Goal: Task Accomplishment & Management: Manage account settings

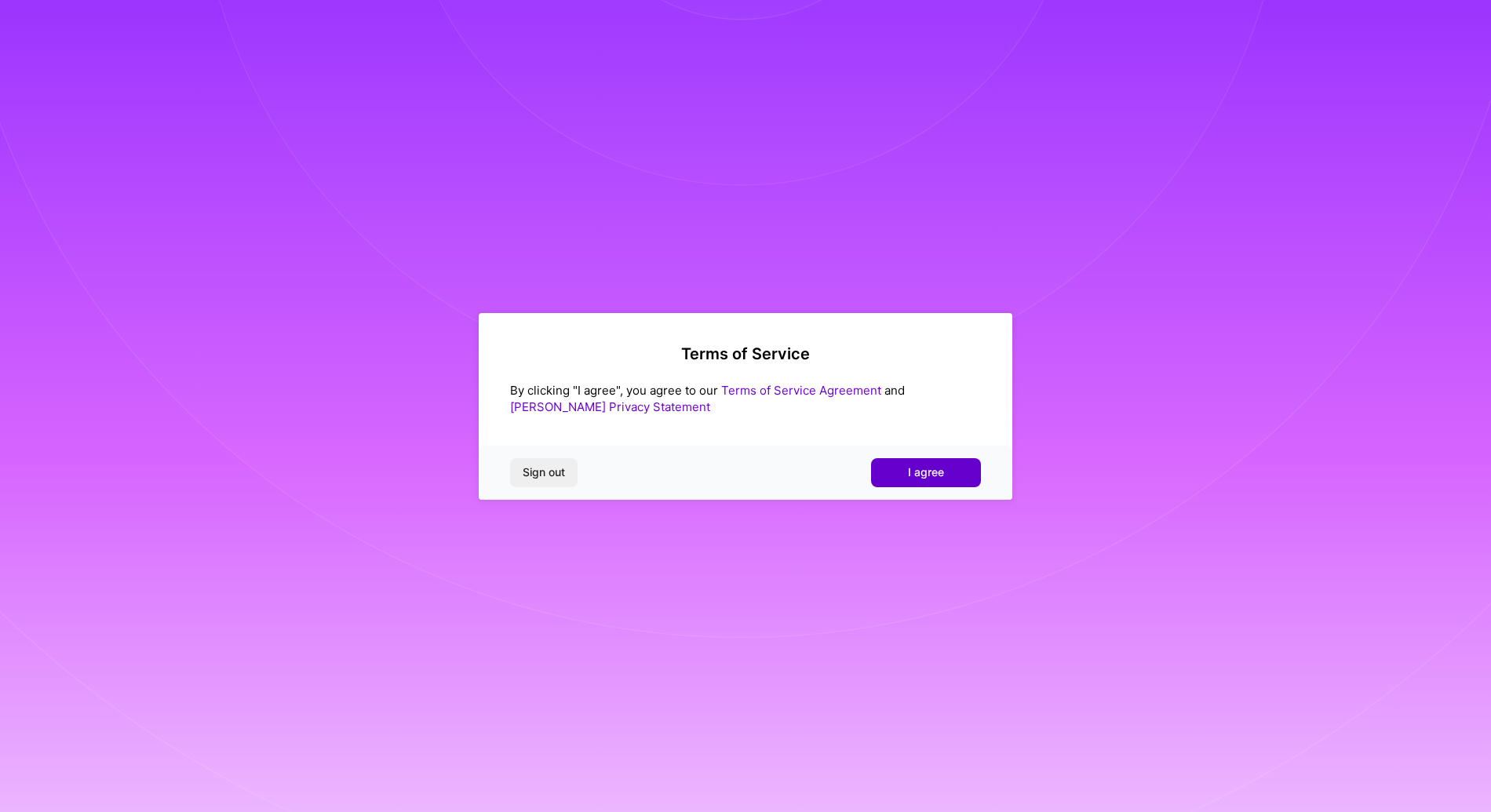
click at [895, 481] on button "I agree" at bounding box center [926, 472] width 110 height 28
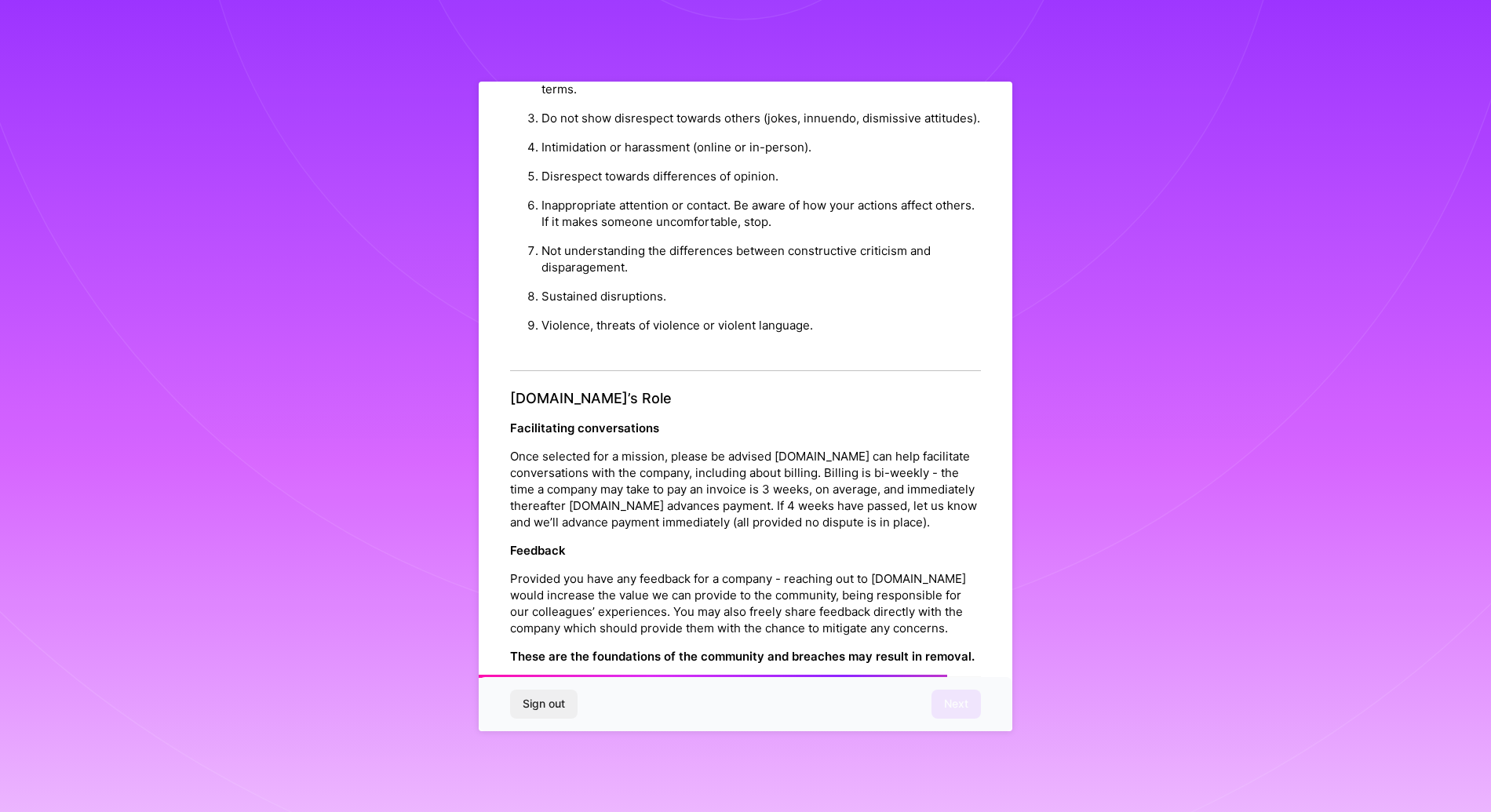
scroll to position [1603, 0]
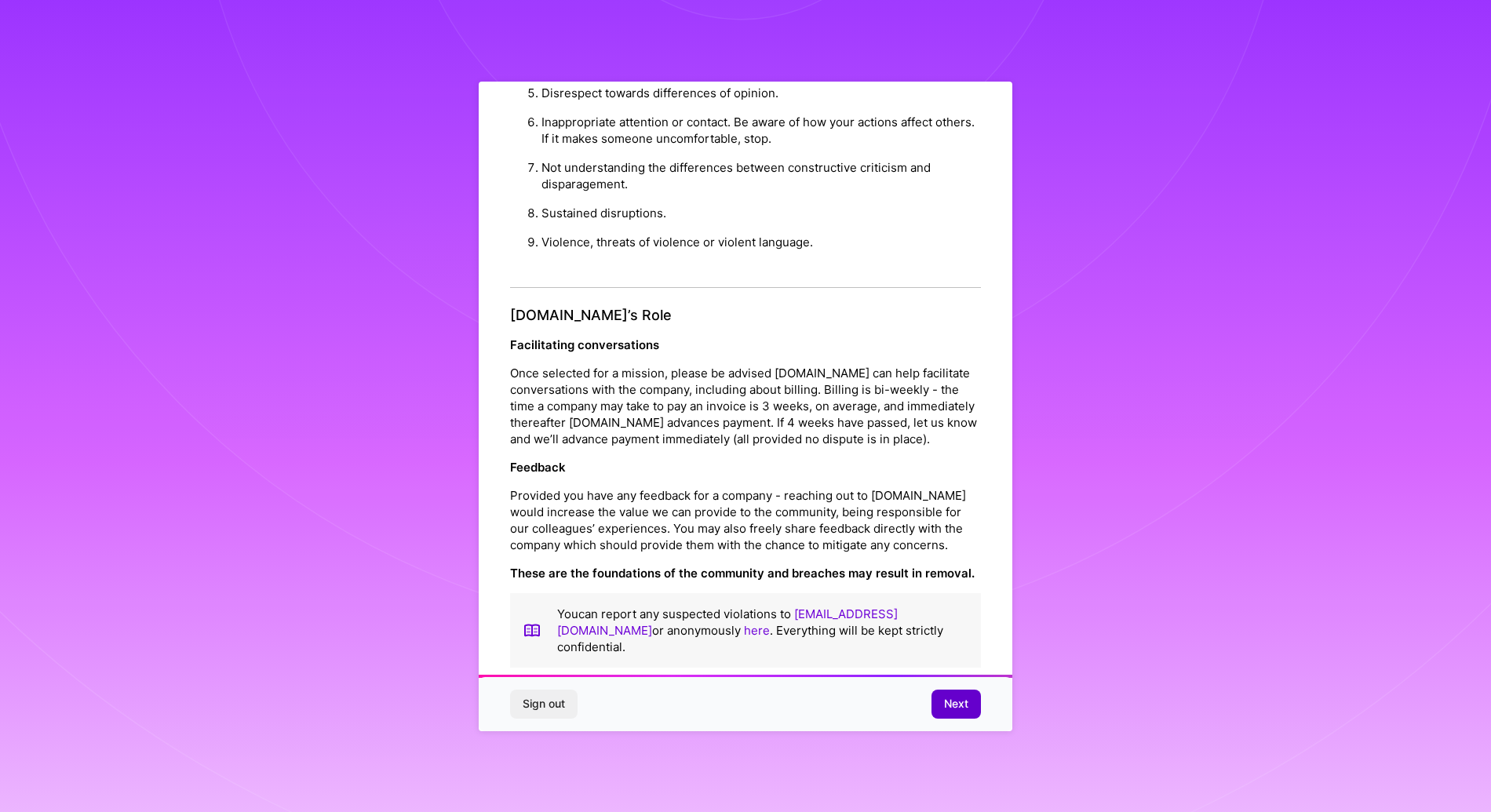
click at [965, 690] on button "Next" at bounding box center [956, 703] width 50 height 28
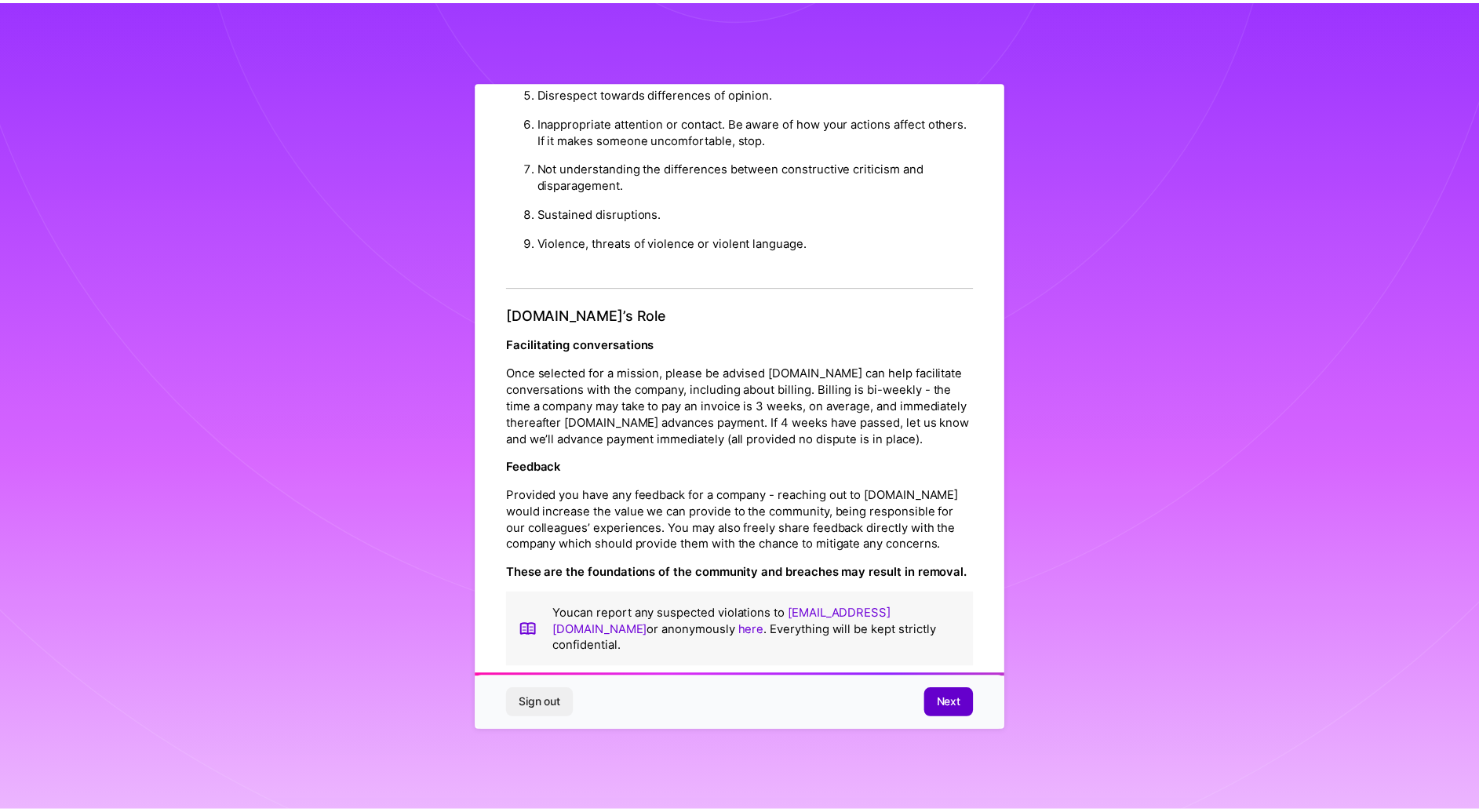
scroll to position [0, 0]
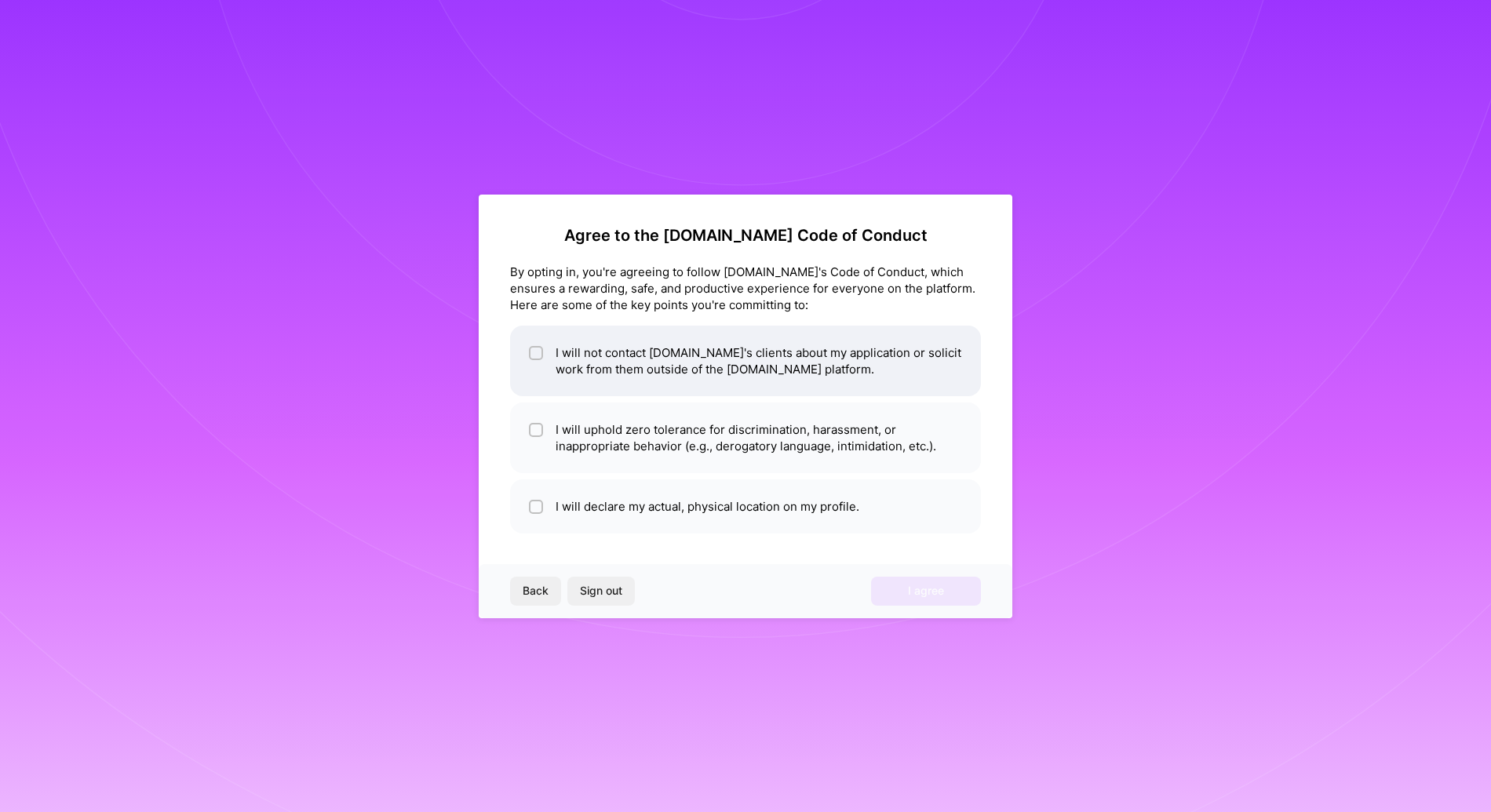
click at [532, 346] on div at bounding box center [535, 353] width 14 height 14
checkbox input "true"
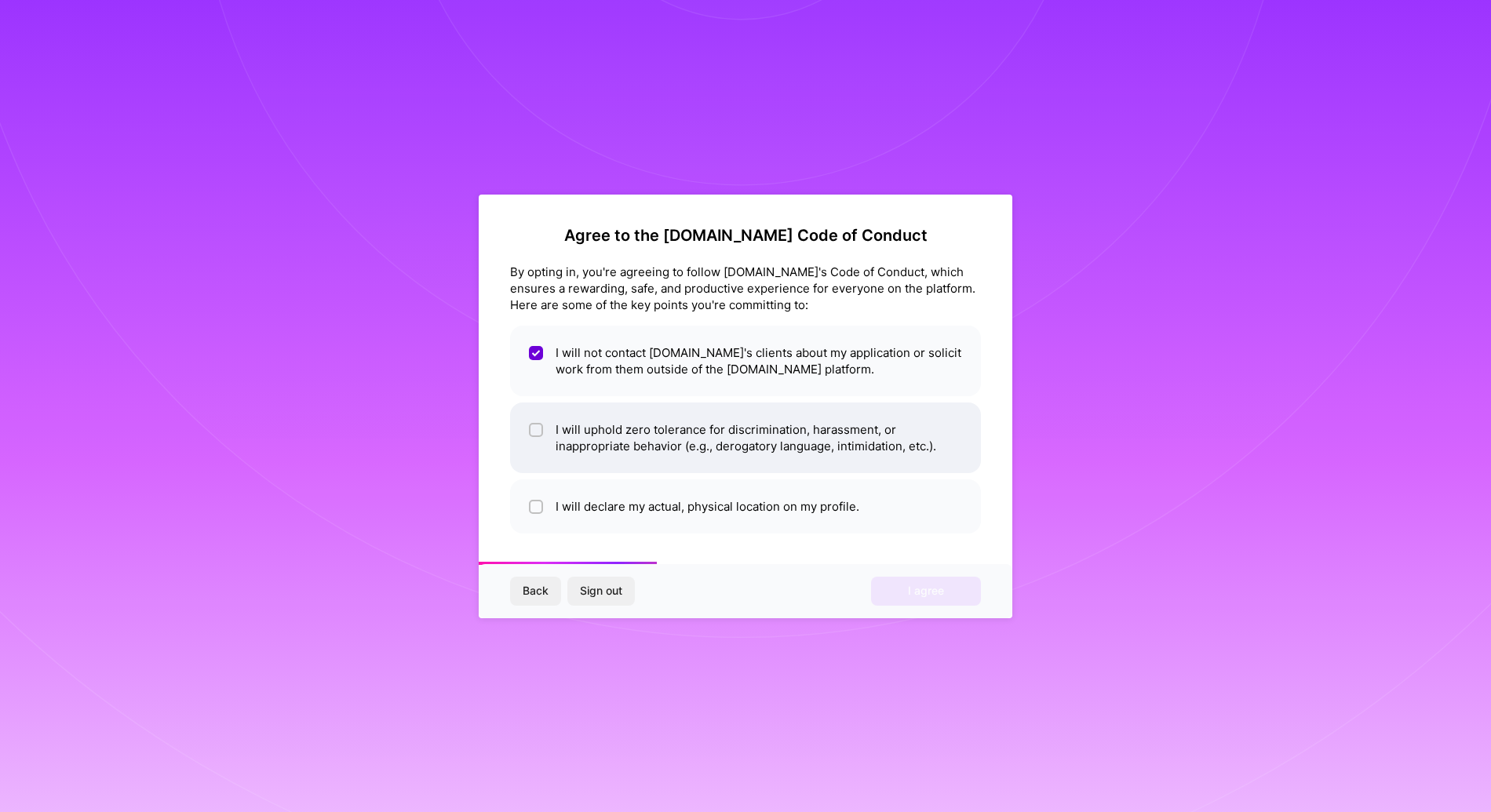
click at [534, 433] on input "checkbox" at bounding box center [537, 430] width 11 height 11
checkbox input "true"
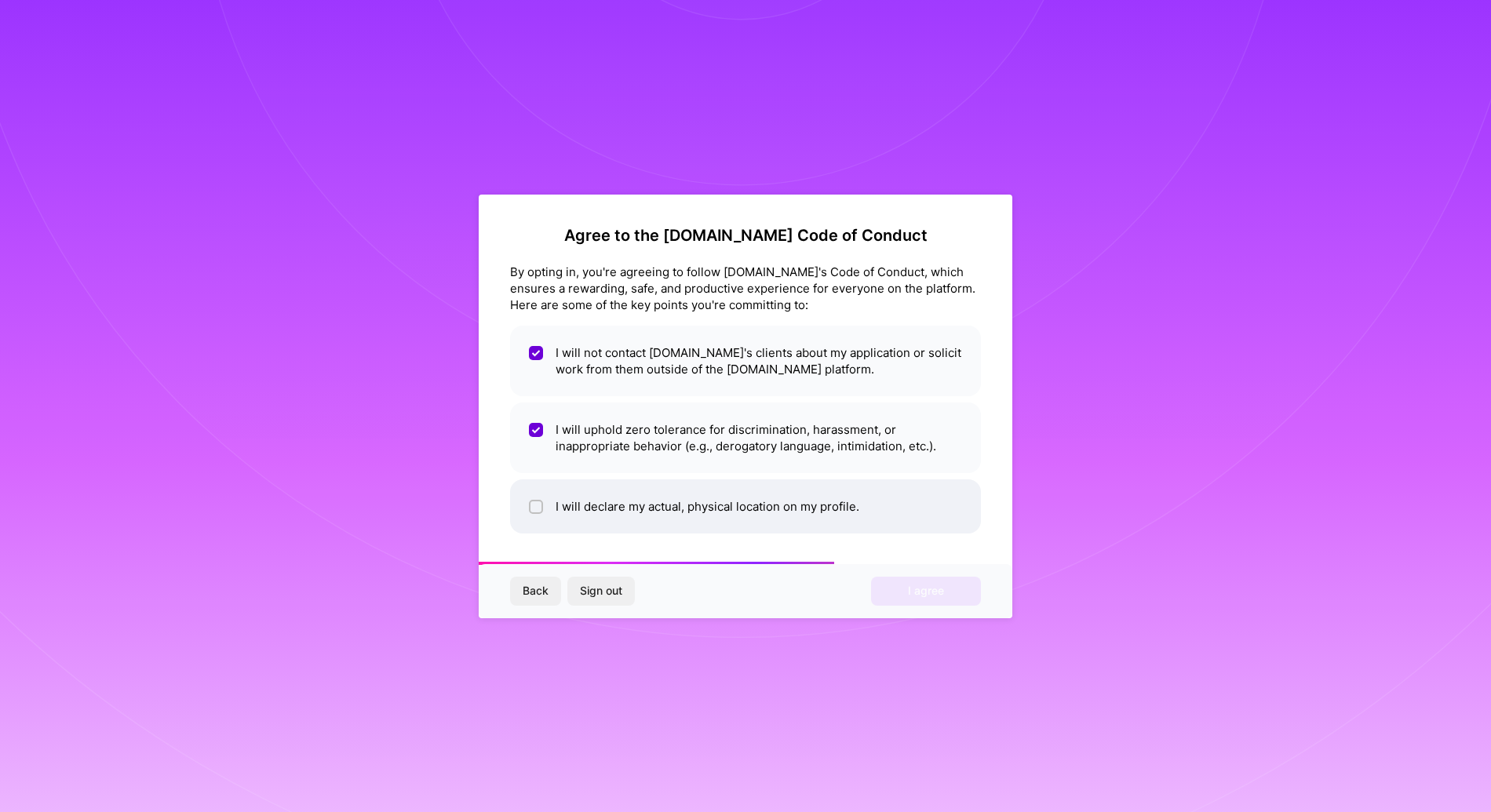
click at [539, 507] on input "checkbox" at bounding box center [537, 507] width 11 height 11
checkbox input "true"
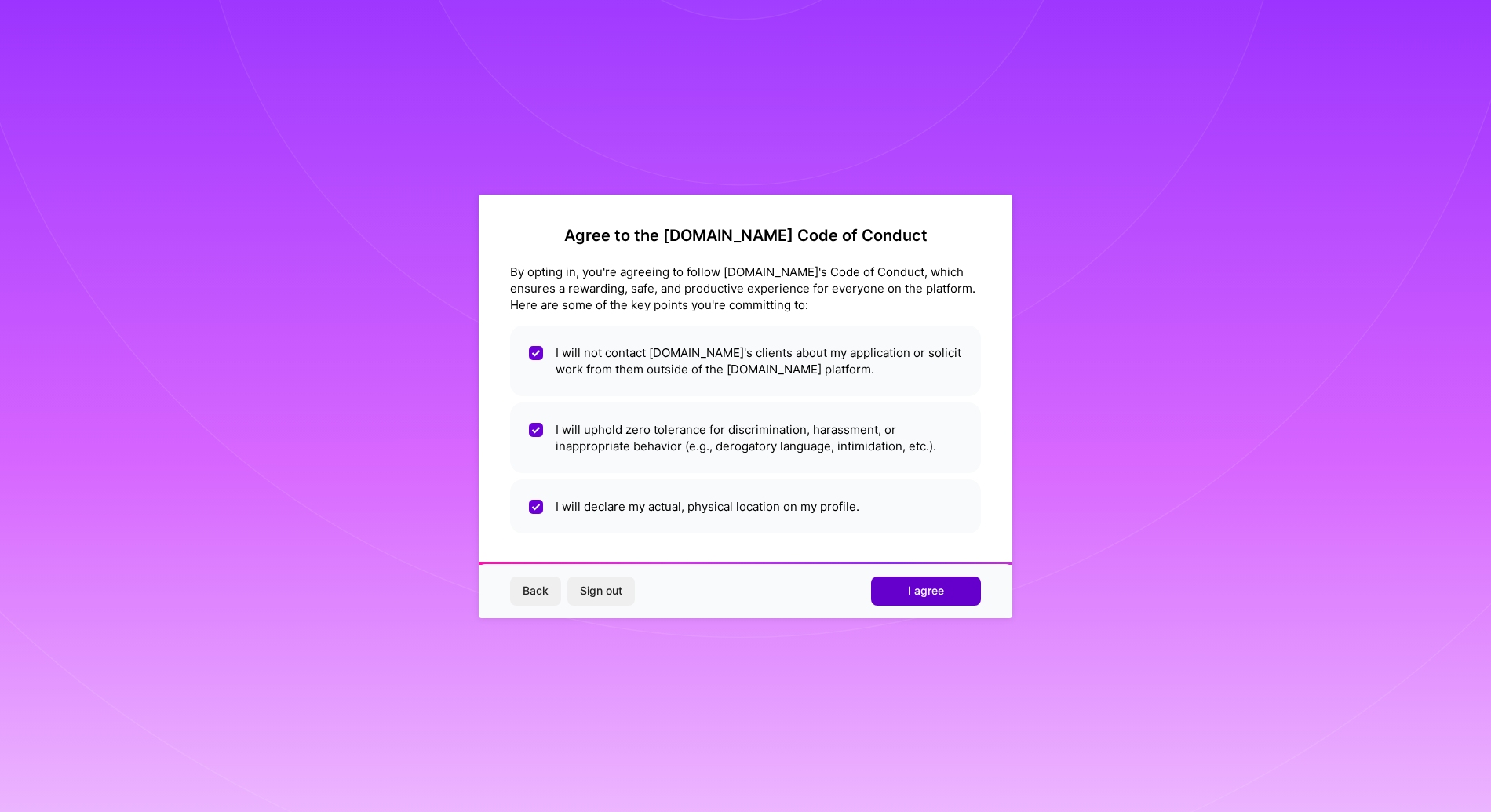
click at [939, 588] on span "I agree" at bounding box center [927, 591] width 36 height 16
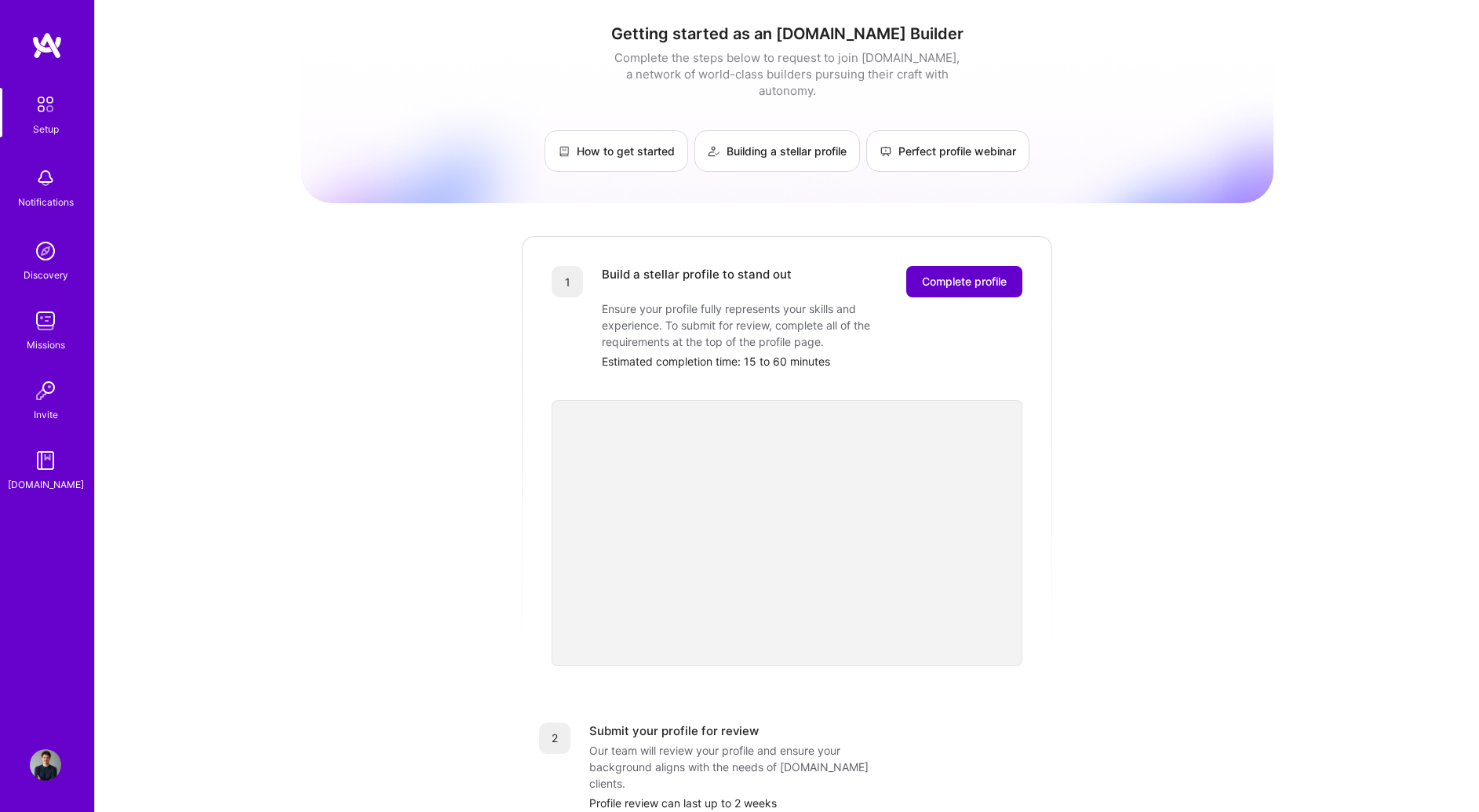
click at [946, 273] on span "Complete profile" at bounding box center [964, 281] width 85 height 16
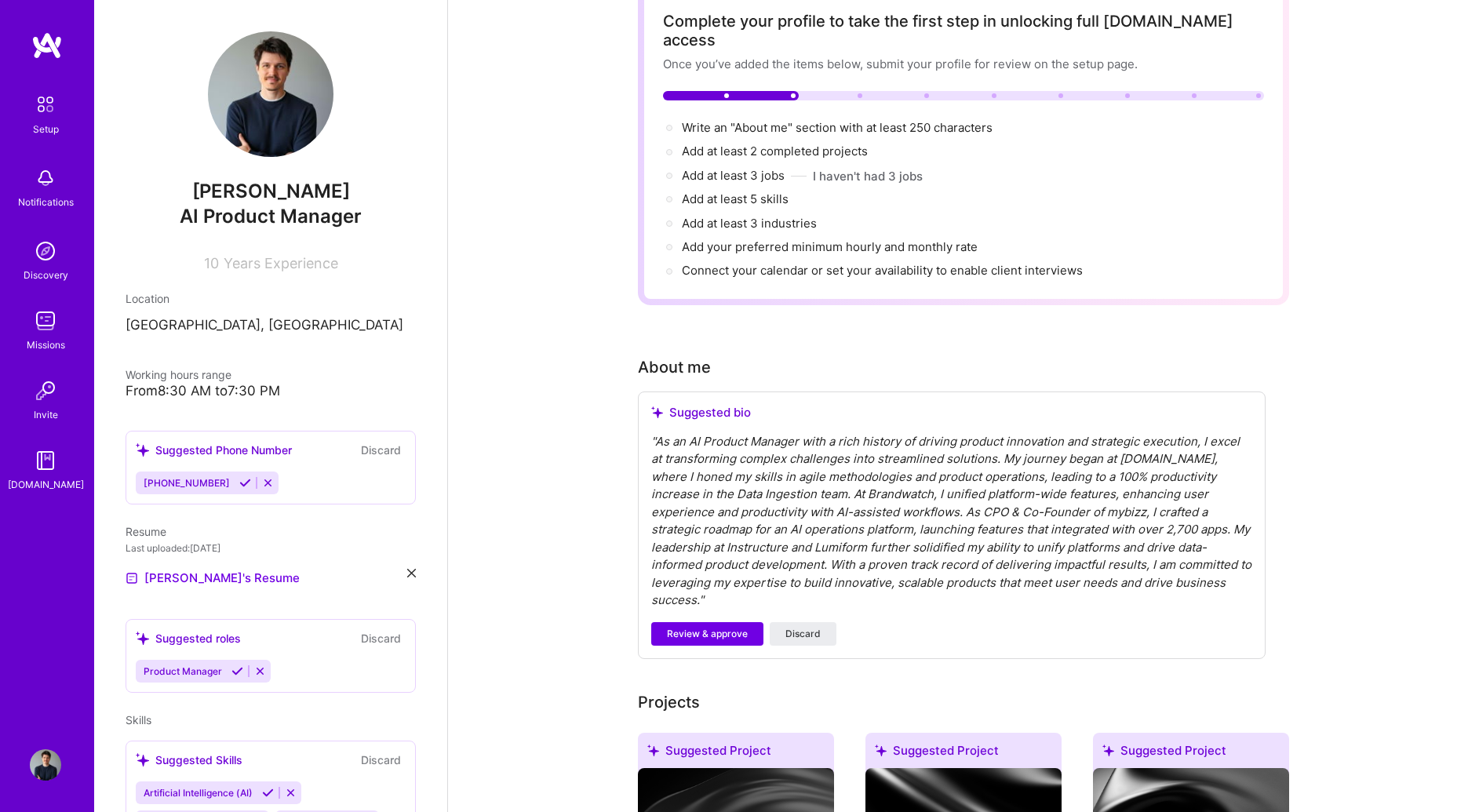
scroll to position [121, 0]
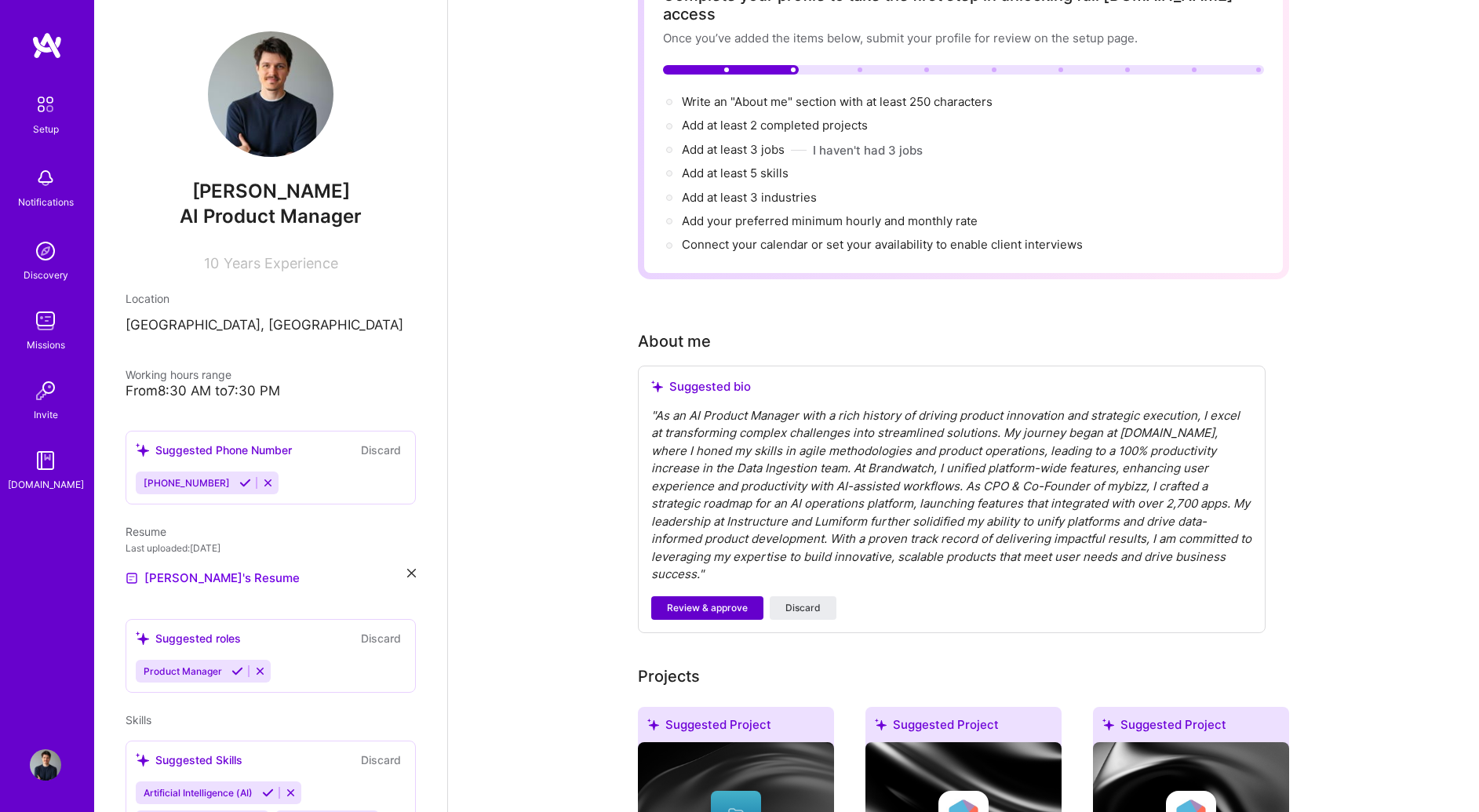
click at [691, 601] on span "Review & approve" at bounding box center [708, 607] width 81 height 14
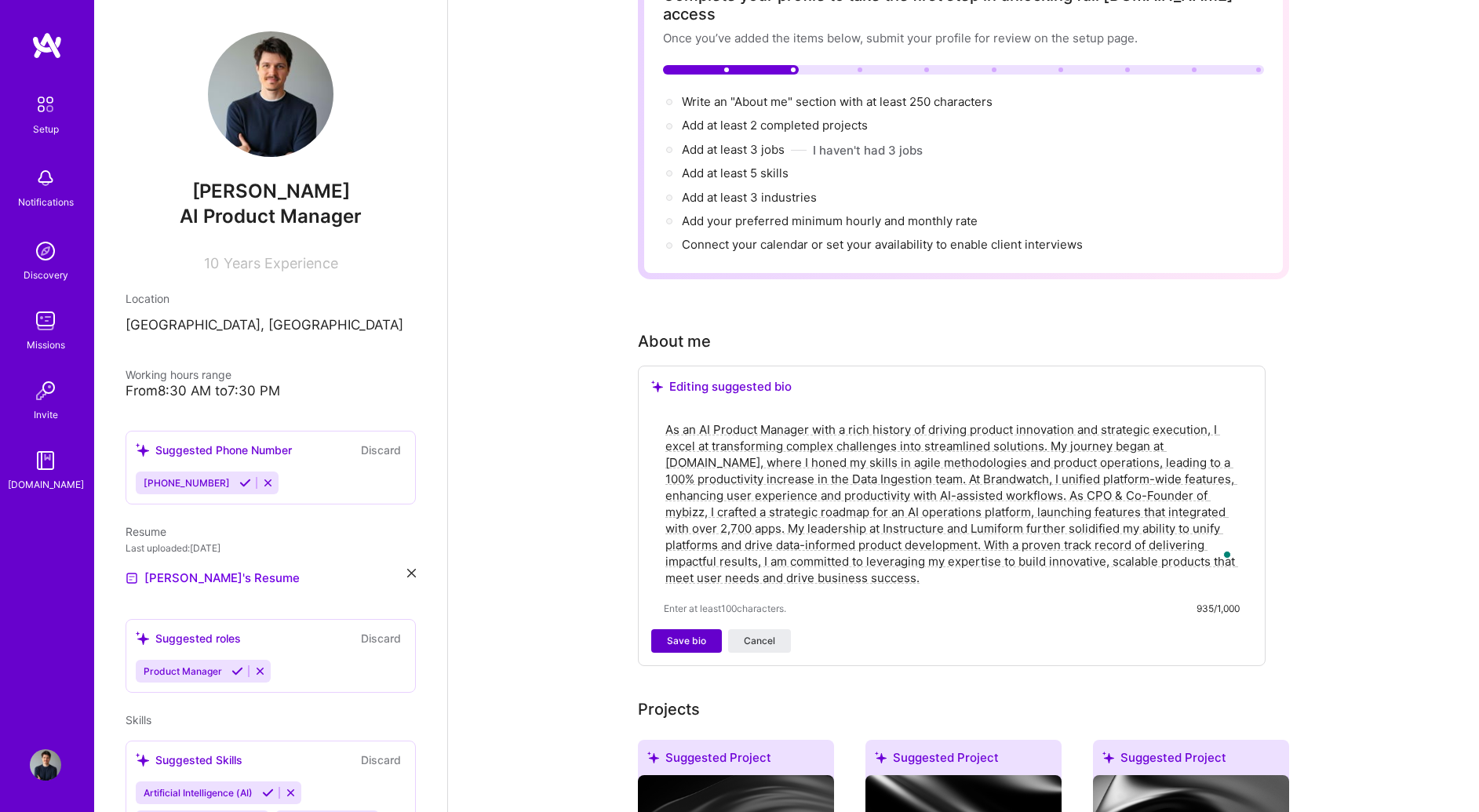
click at [676, 634] on span "Save bio" at bounding box center [686, 640] width 39 height 14
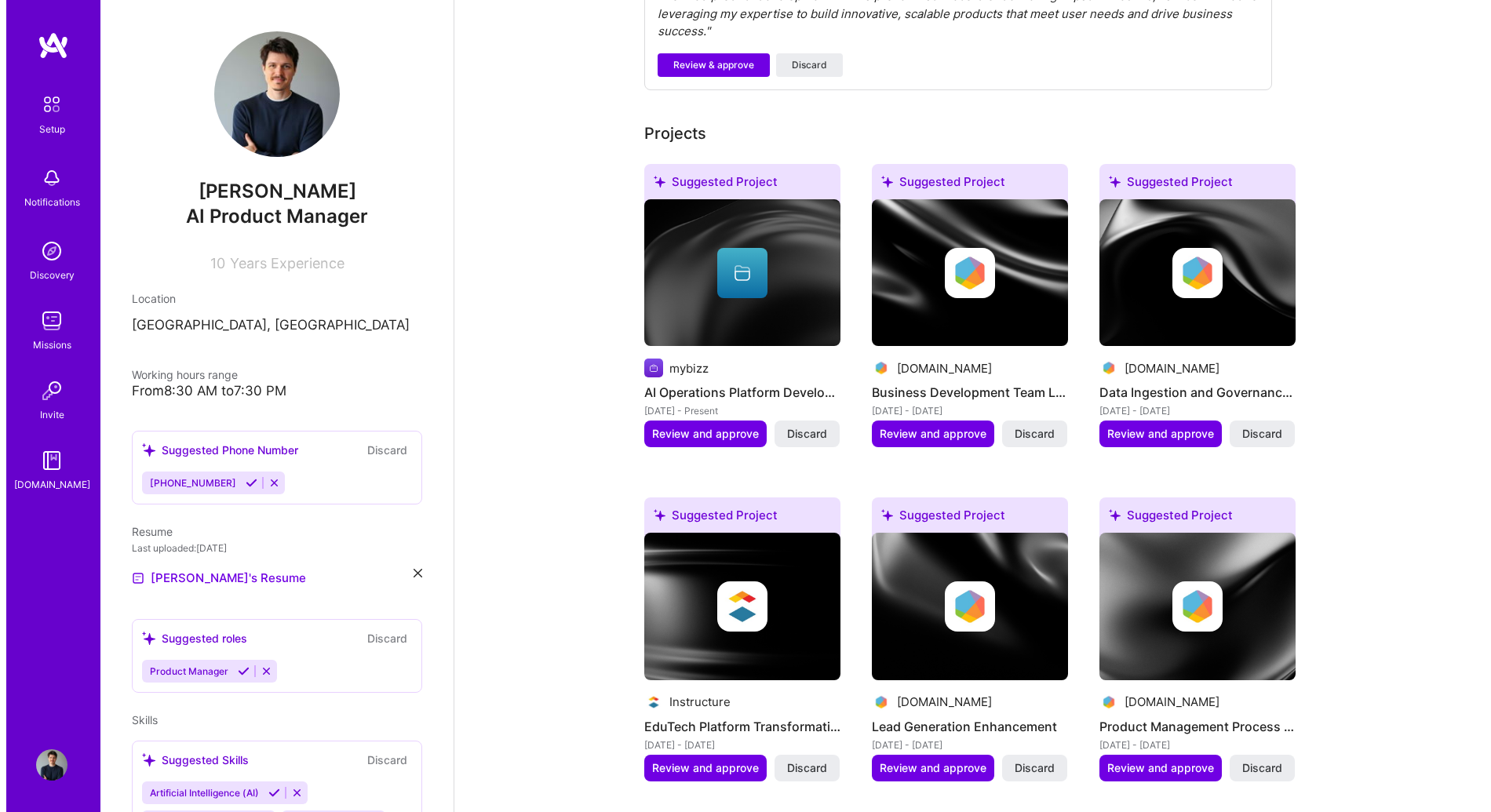
scroll to position [816, 0]
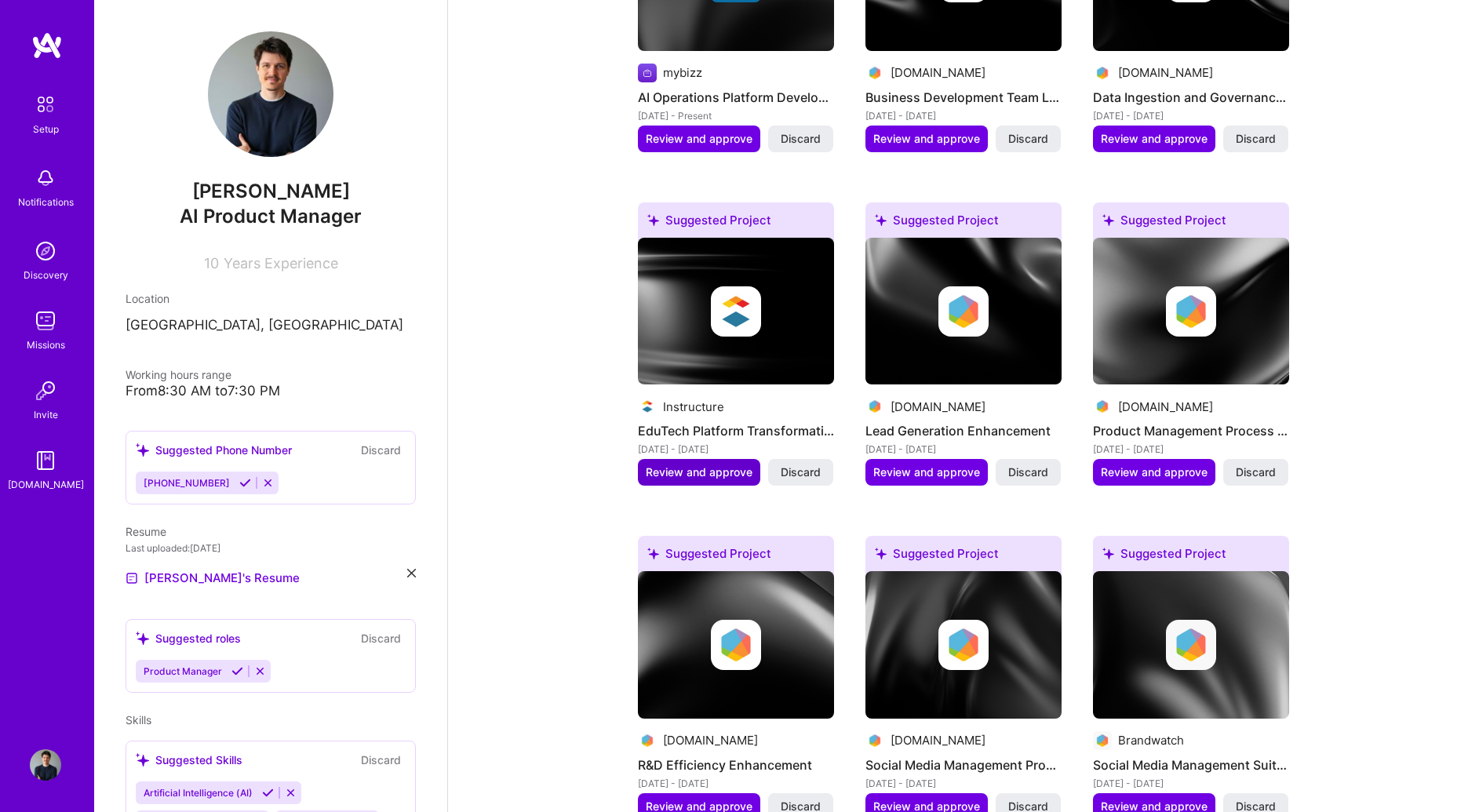
click at [698, 465] on span "Review and approve" at bounding box center [698, 472] width 107 height 16
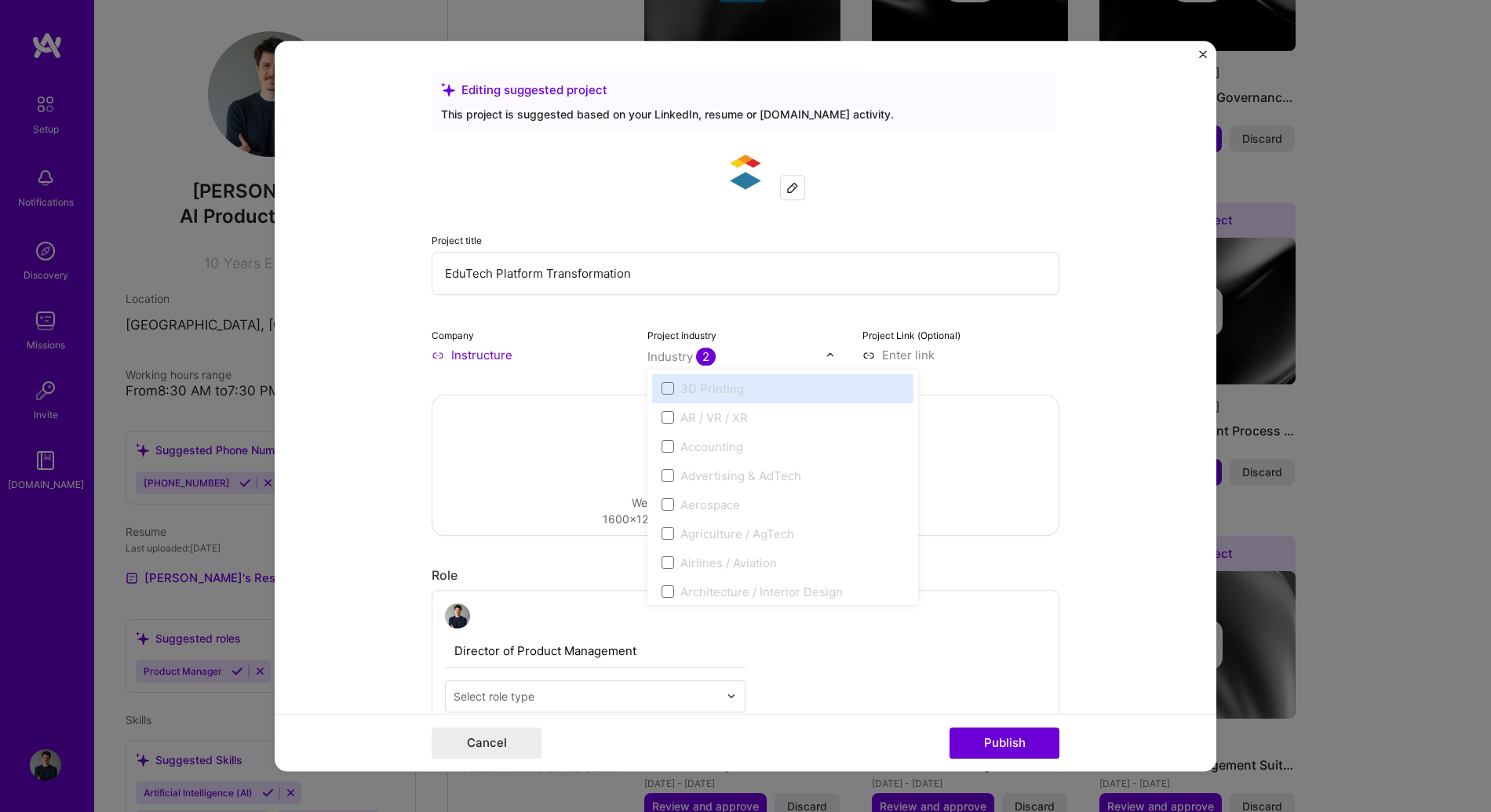
click at [682, 357] on div "Industry 2" at bounding box center [681, 356] width 68 height 17
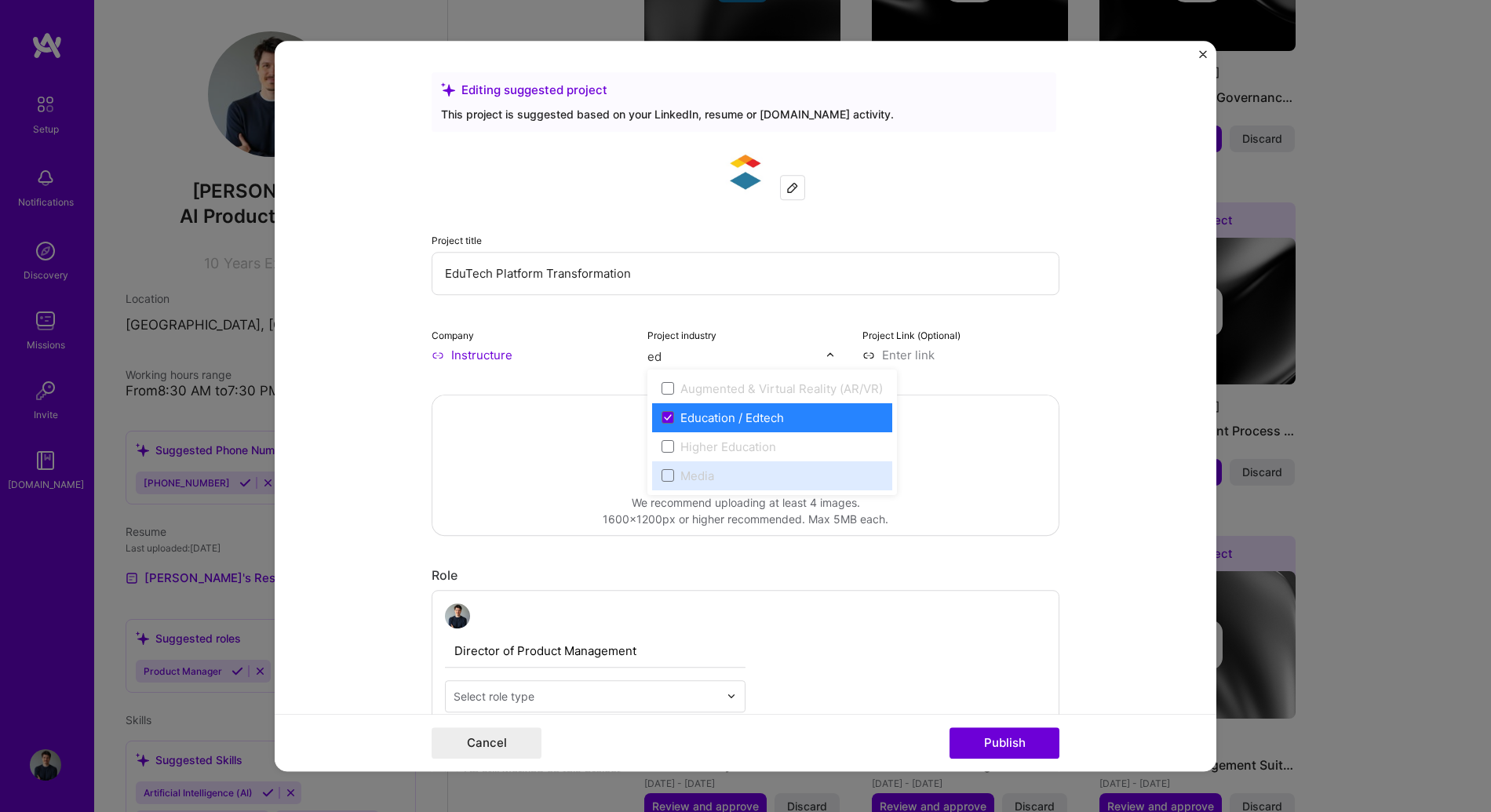
type input "ed"
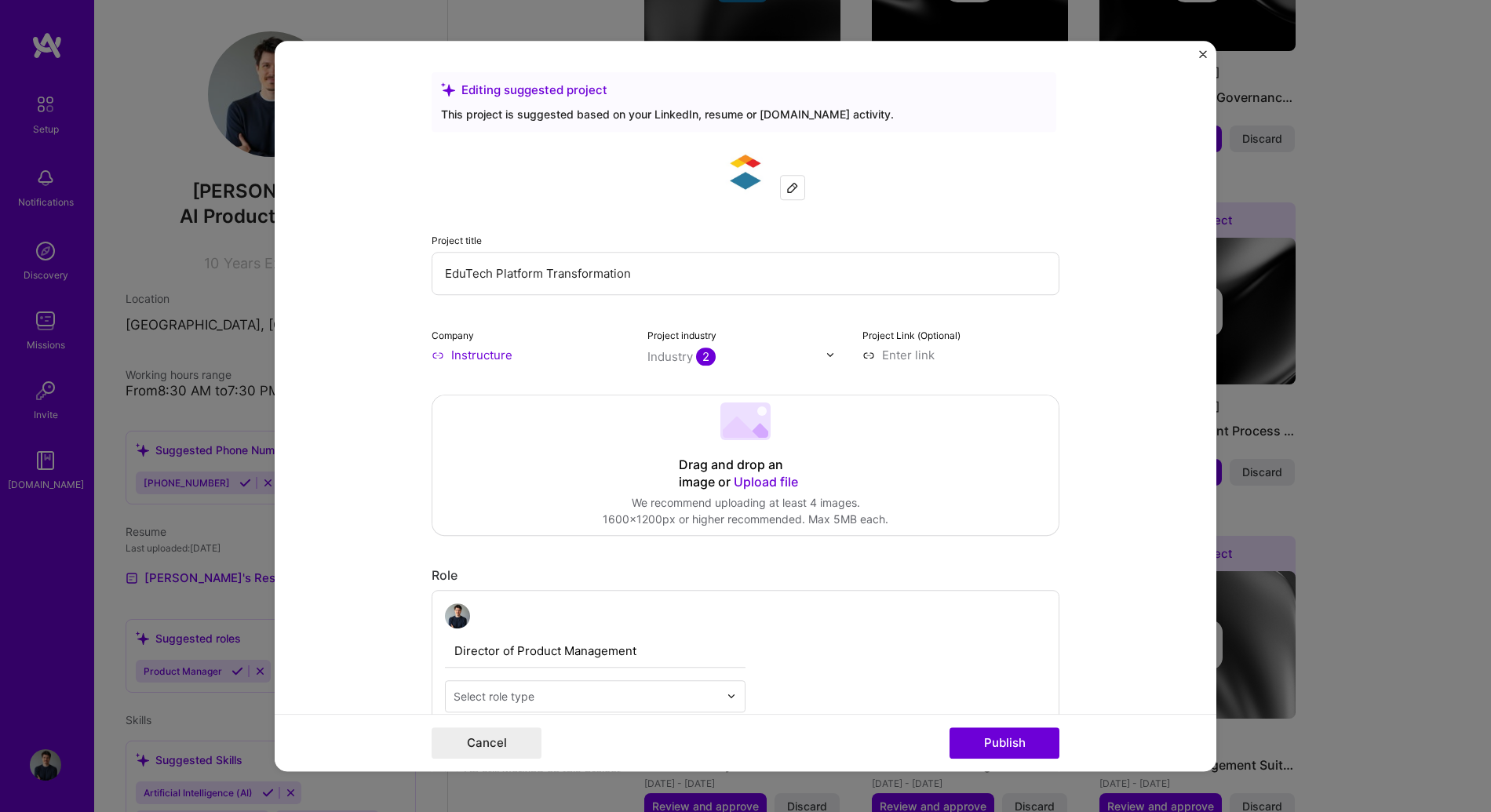
click at [569, 356] on input "Instructure" at bounding box center [530, 355] width 197 height 17
click at [696, 360] on span "2" at bounding box center [706, 356] width 20 height 18
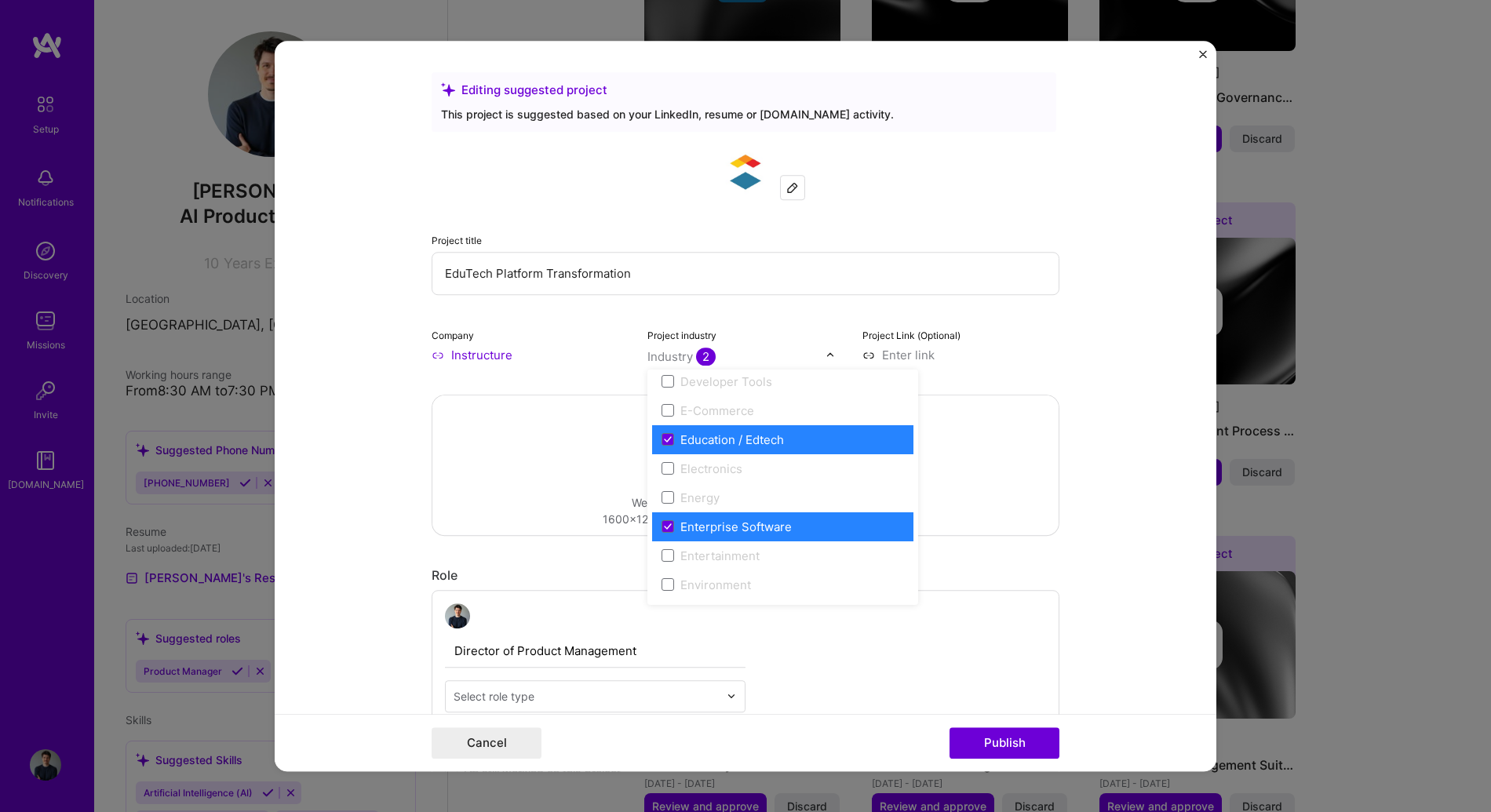
scroll to position [1359, 0]
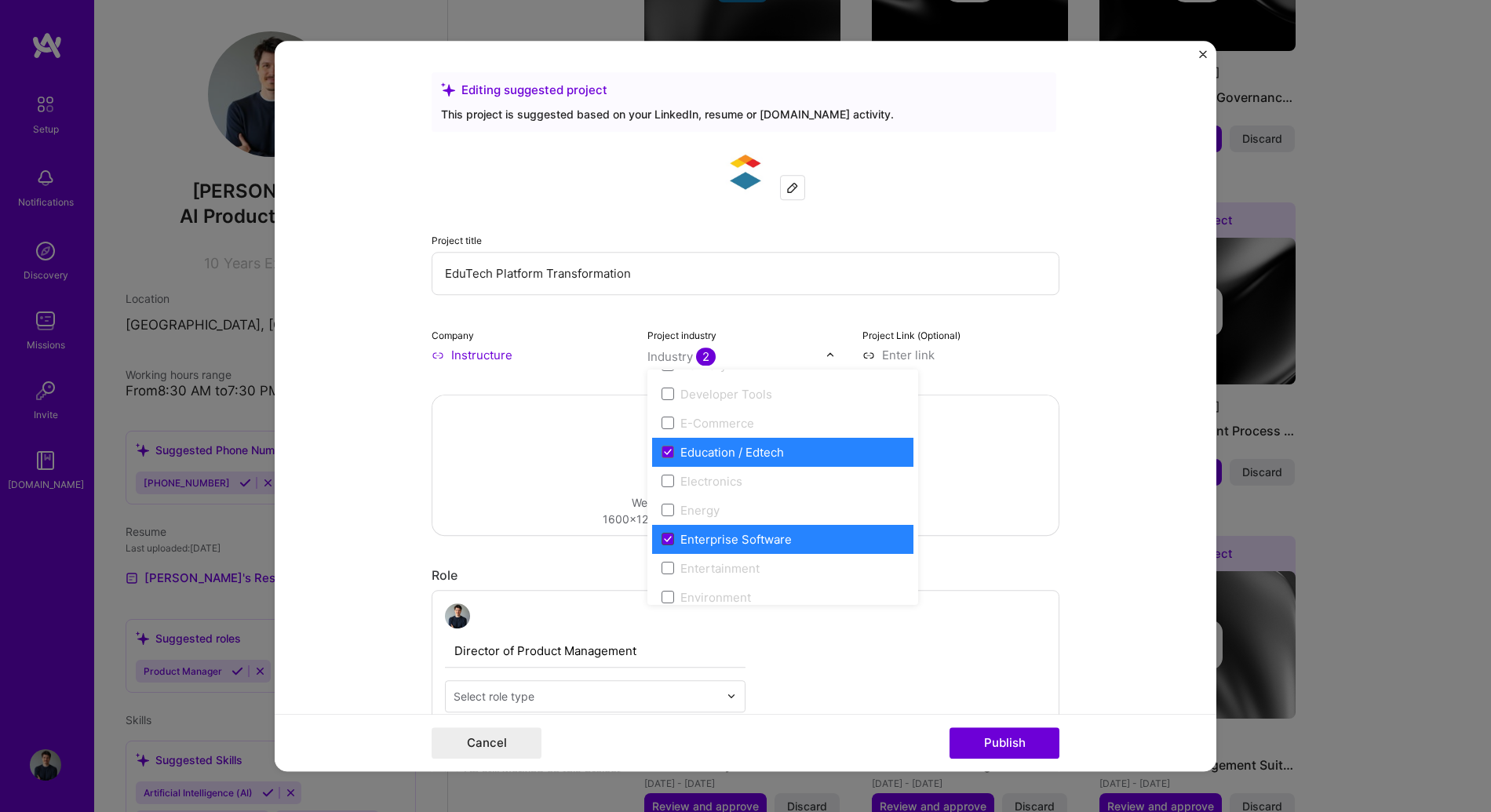
click at [665, 538] on icon at bounding box center [668, 539] width 7 height 5
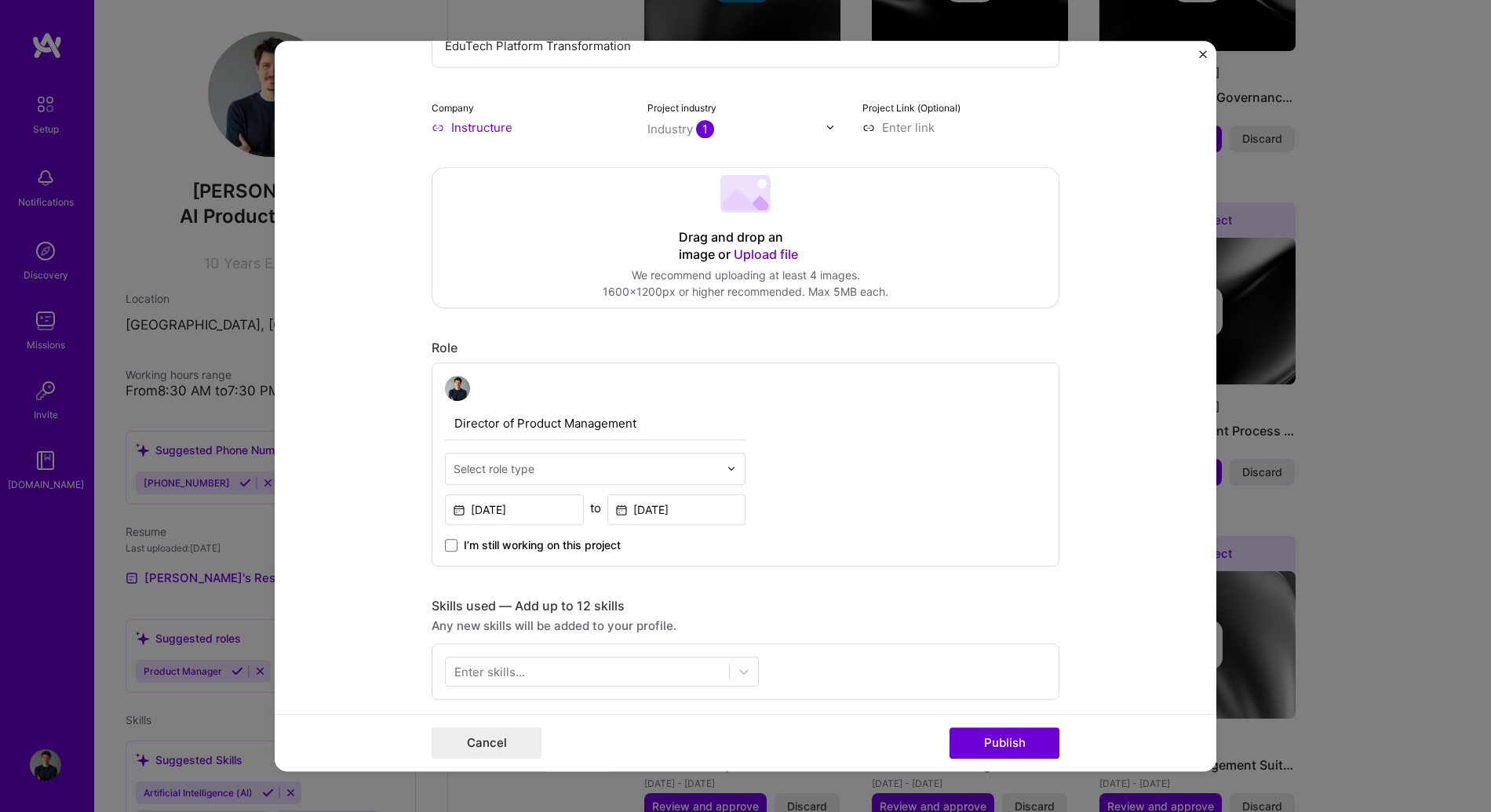
scroll to position [231, 0]
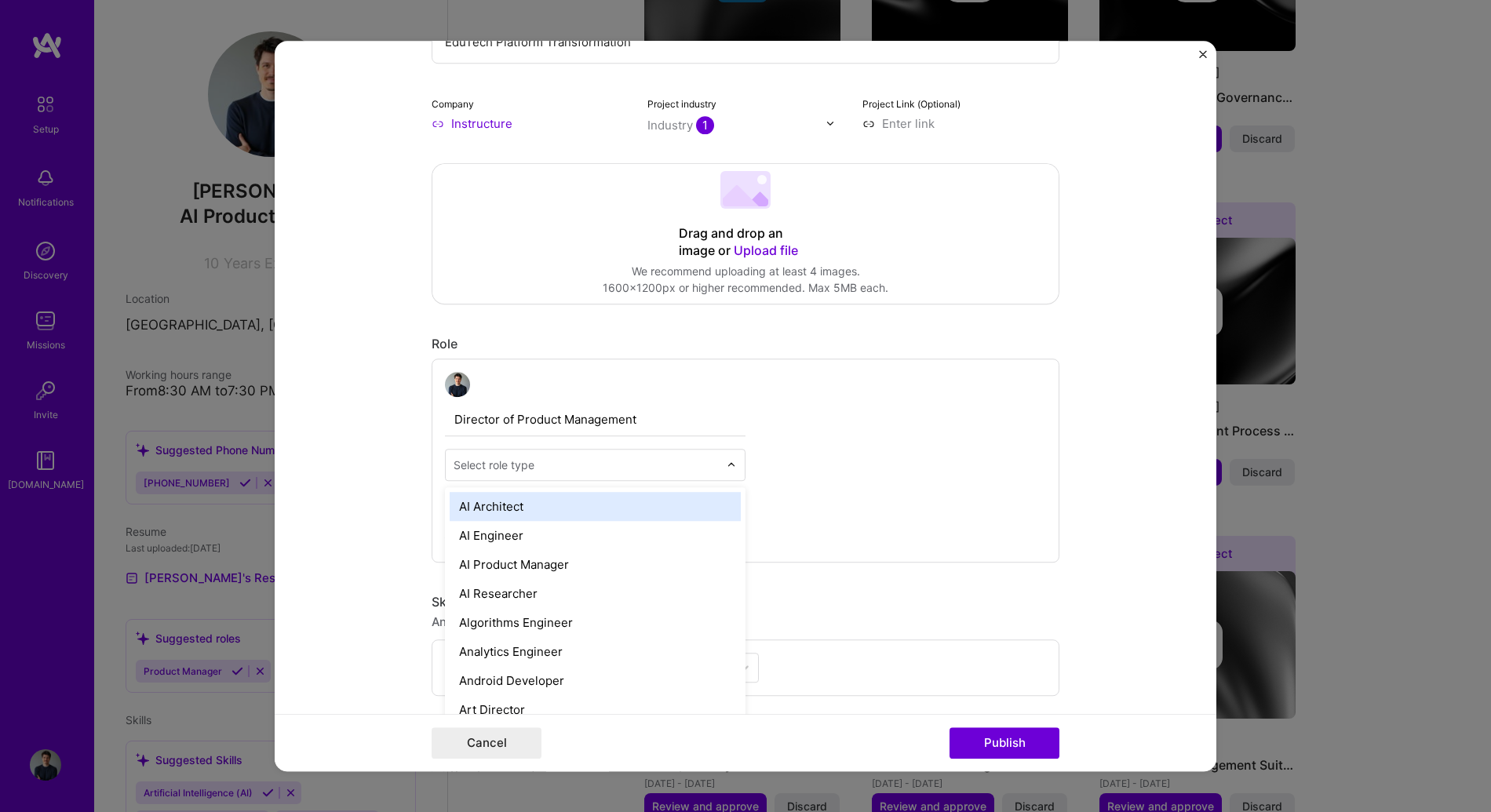
click at [608, 466] on input "text" at bounding box center [586, 465] width 265 height 17
type input "d"
type input "prod"
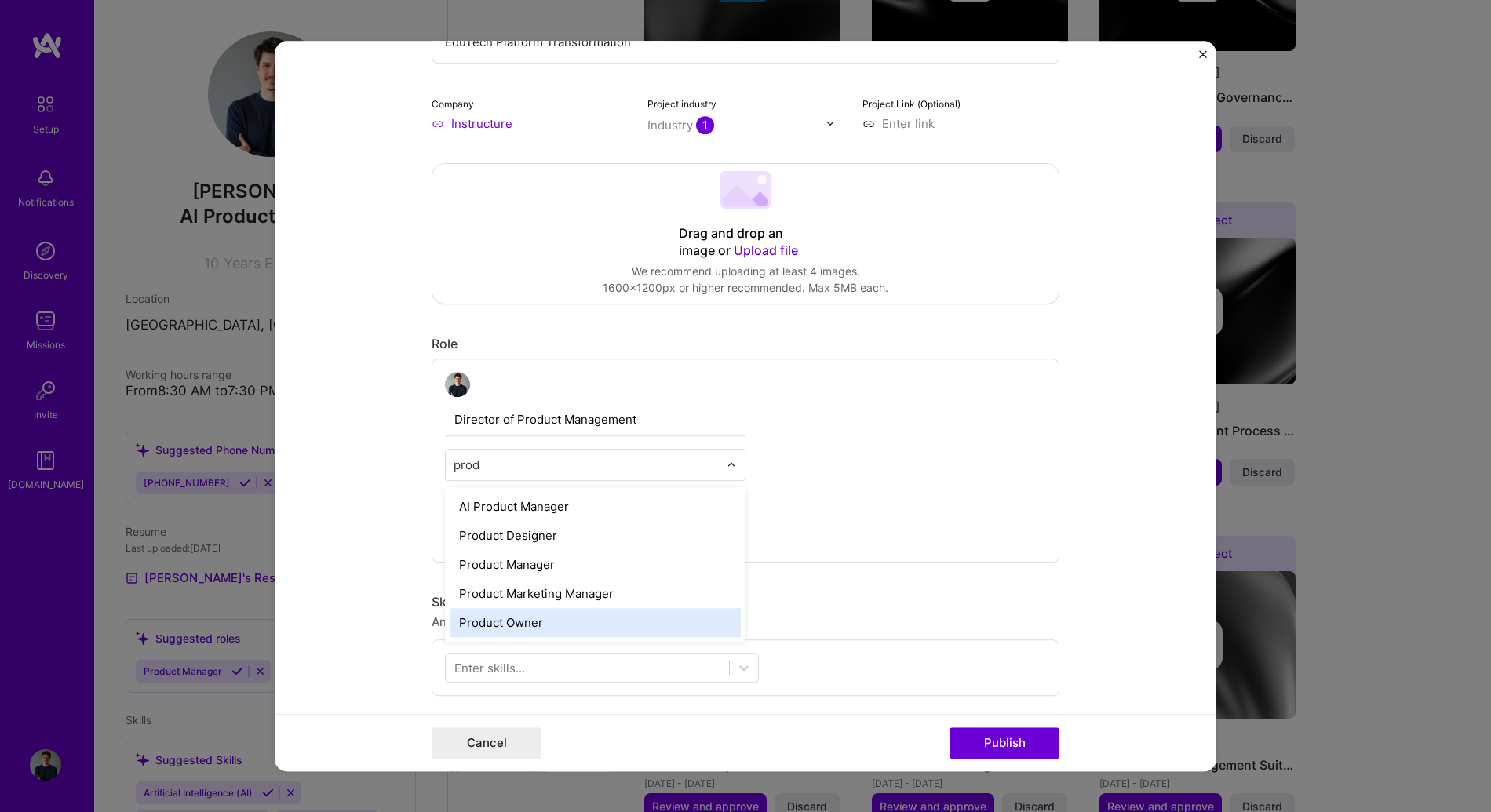
click at [478, 622] on div "Product Owner" at bounding box center [595, 622] width 291 height 29
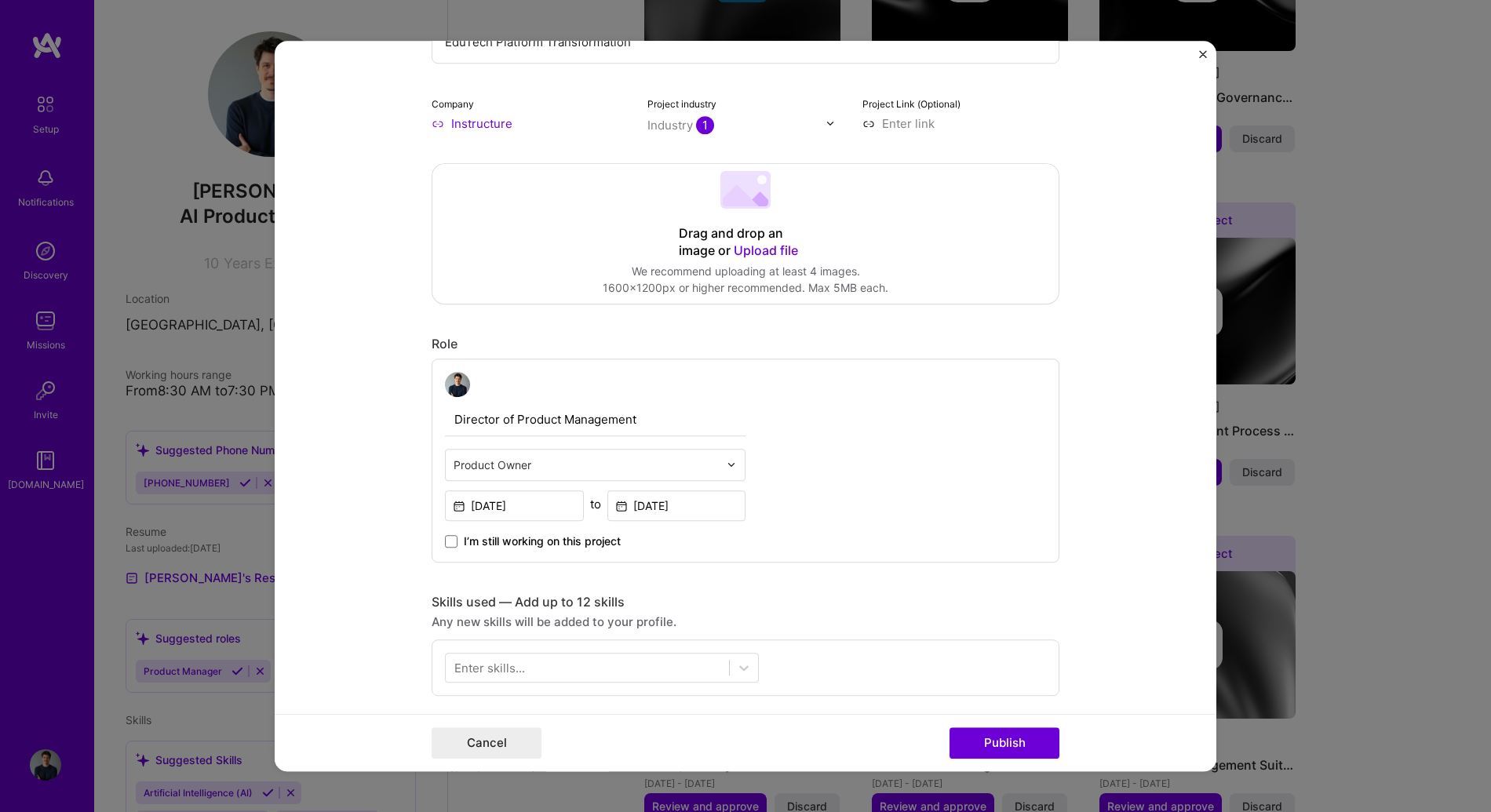
click at [377, 418] on form "Editing suggested project This project is suggested based on your LinkedIn, res…" at bounding box center [745, 406] width 942 height 732
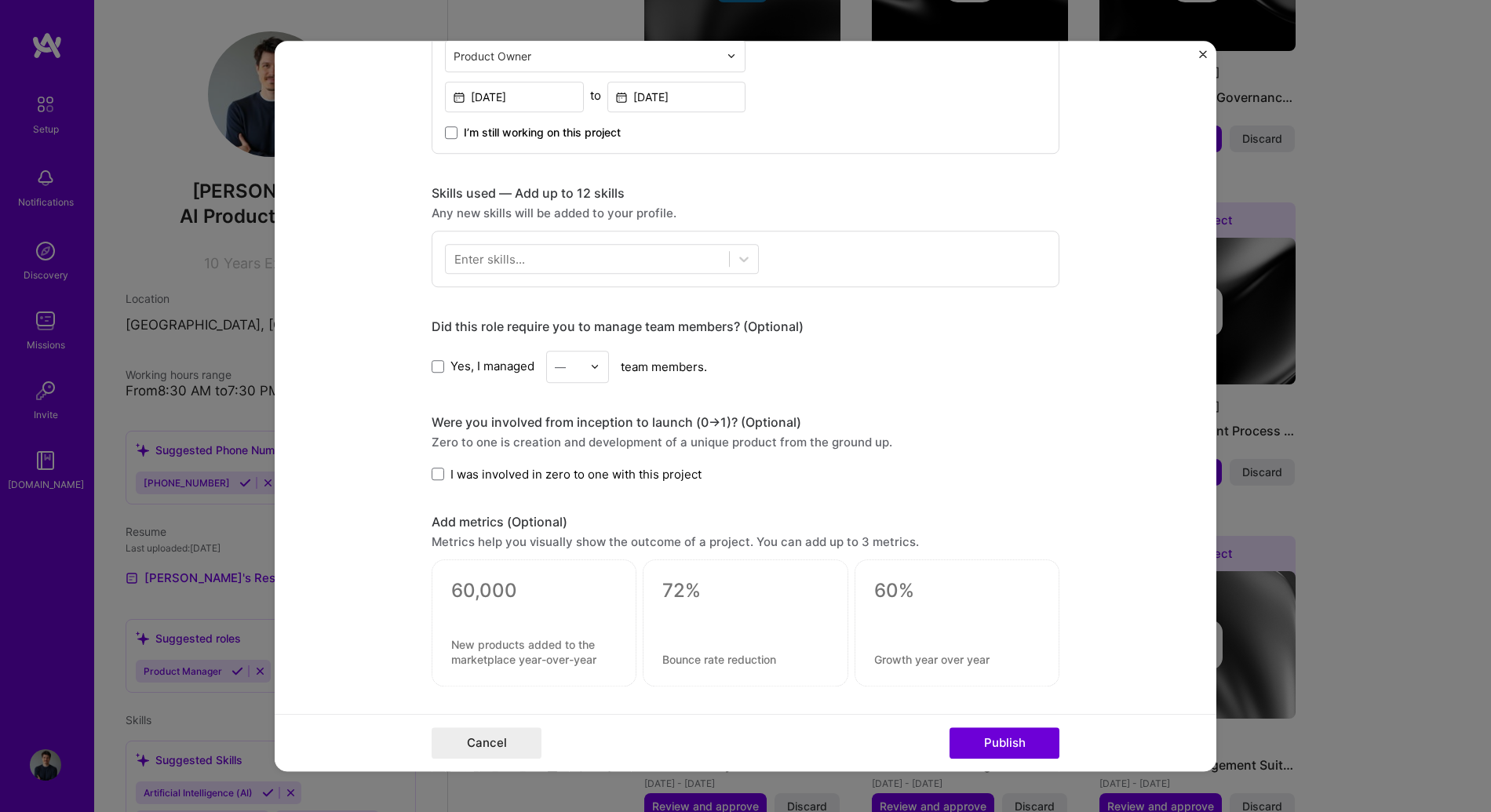
scroll to position [672, 0]
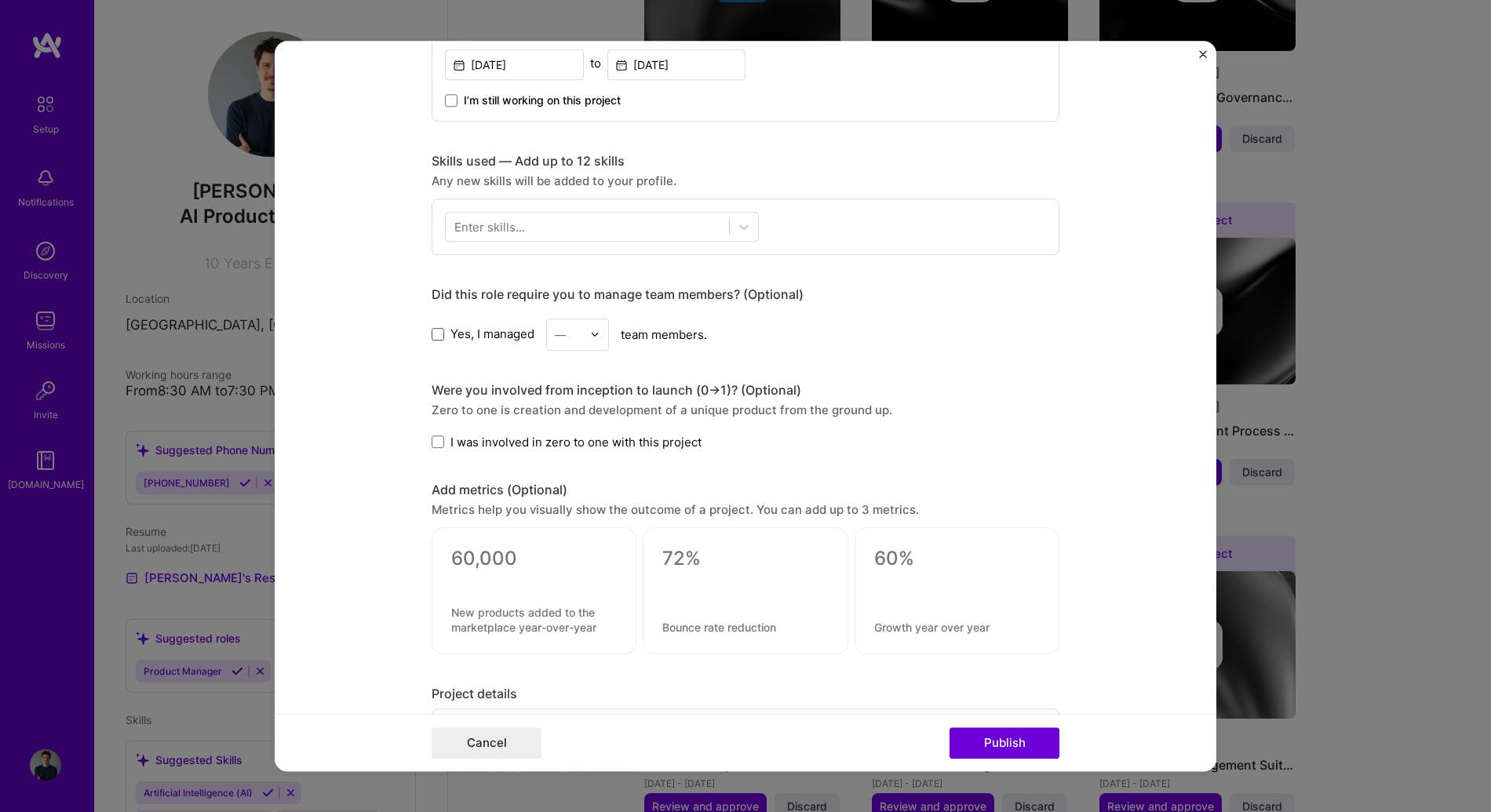
click at [436, 333] on span at bounding box center [438, 334] width 12 height 12
click at [0, 0] on input "Yes, I managed" at bounding box center [0, 0] width 0 height 0
click at [575, 341] on input "text" at bounding box center [568, 335] width 27 height 17
click at [567, 380] on div "1" at bounding box center [578, 376] width 53 height 29
click at [432, 330] on span at bounding box center [438, 334] width 12 height 12
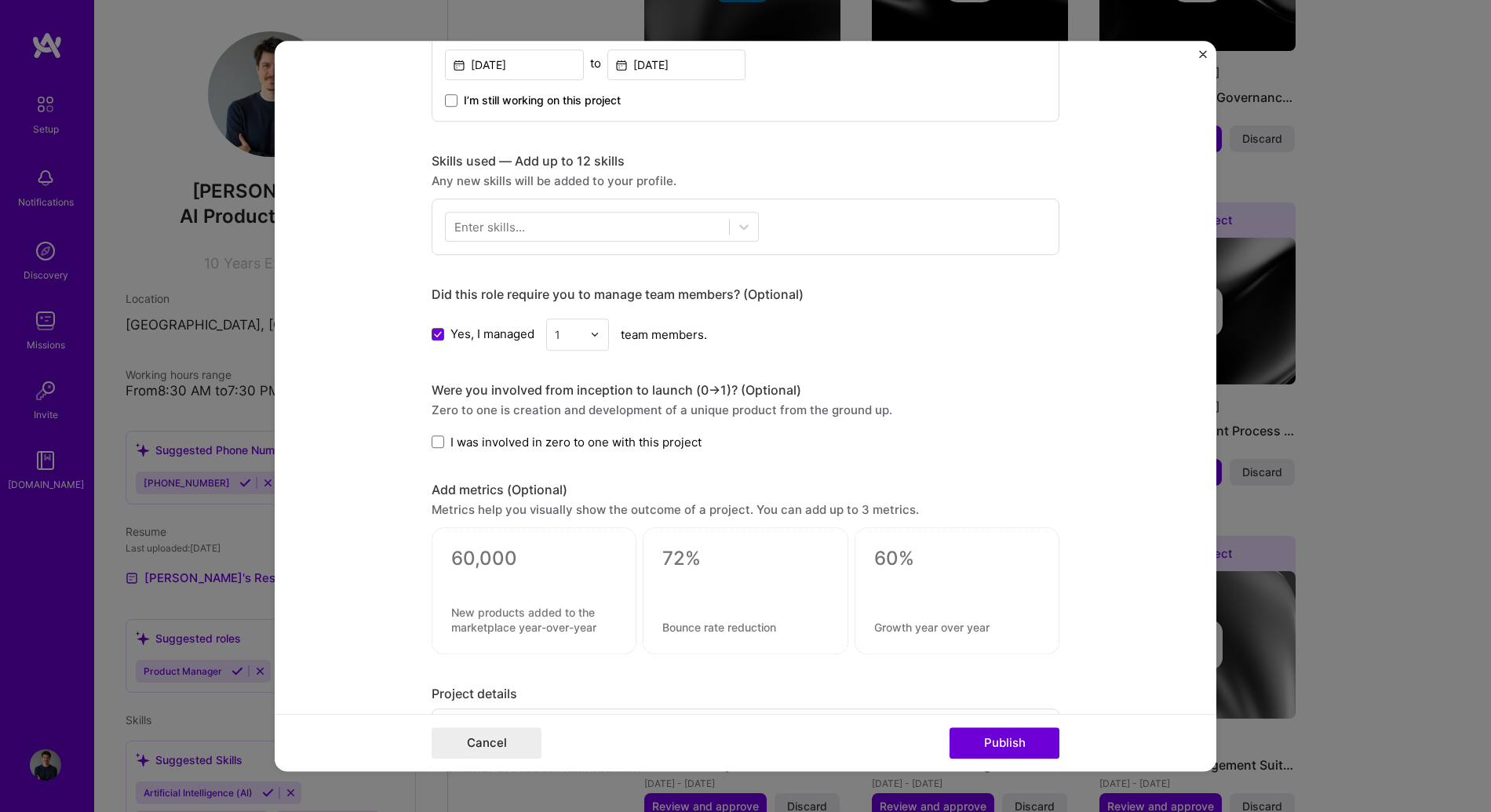
click at [0, 0] on input "Yes, I managed" at bounding box center [0, 0] width 0 height 0
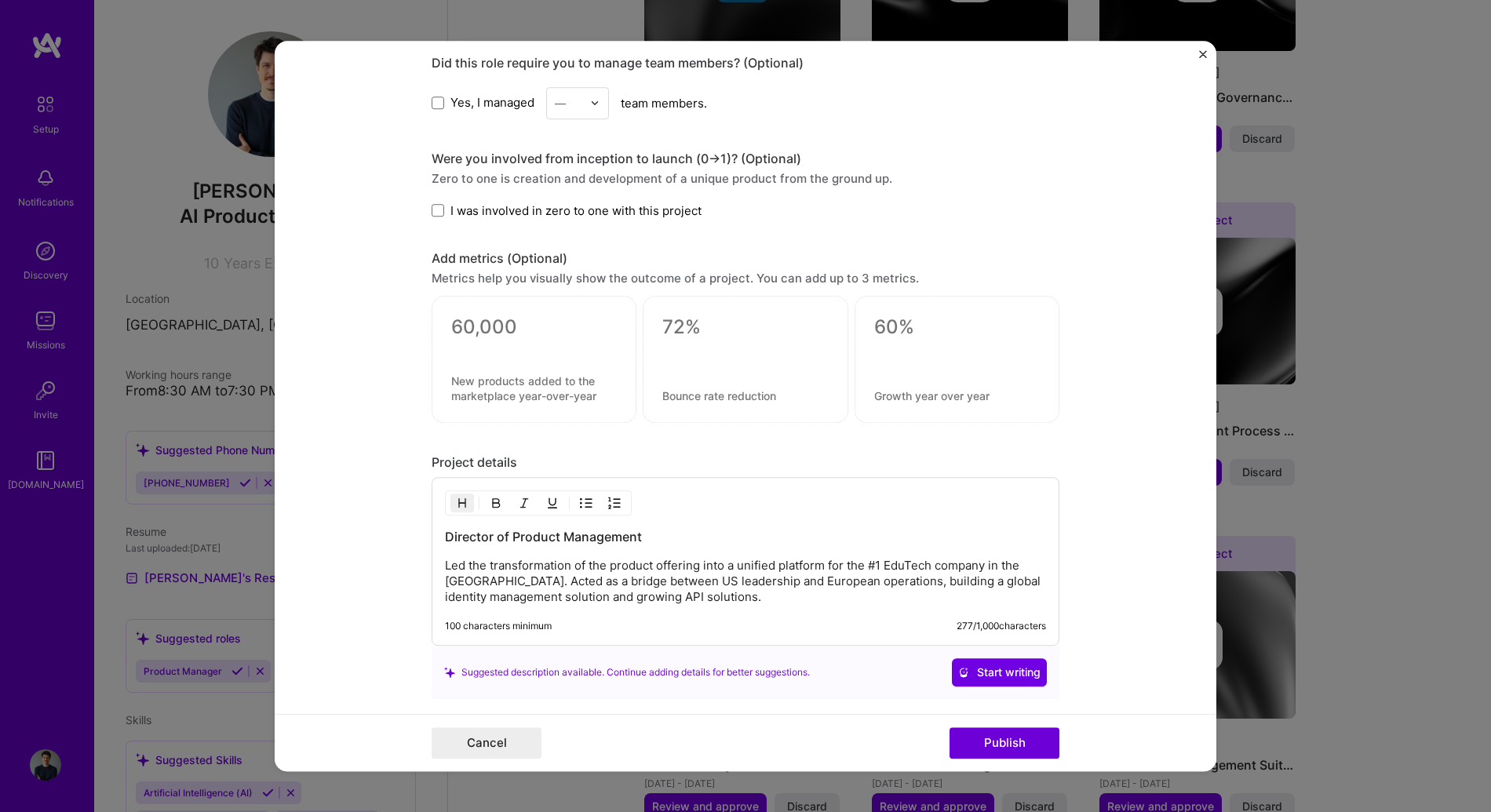
scroll to position [958, 0]
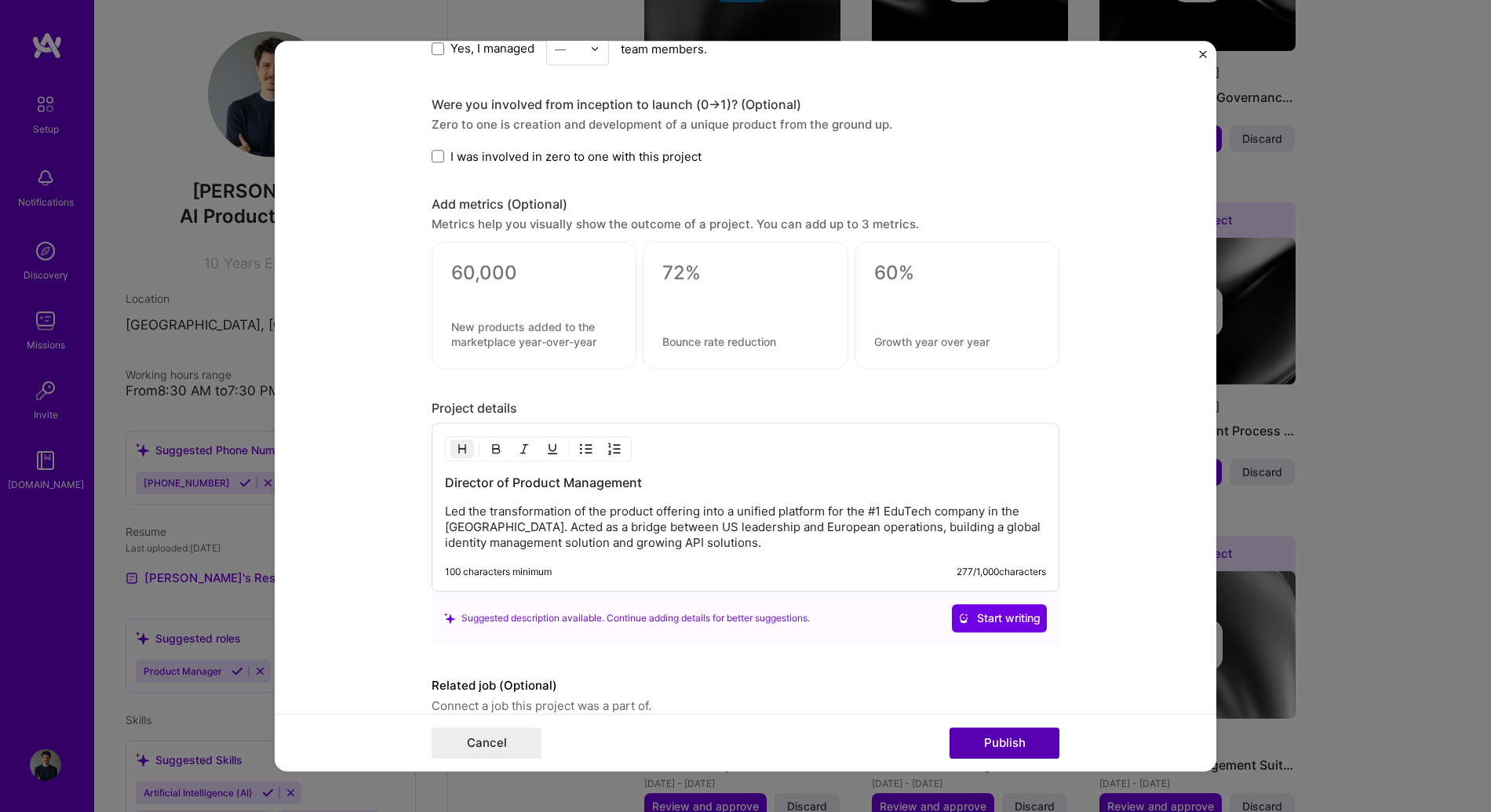
click at [987, 738] on button "Publish" at bounding box center [1004, 743] width 110 height 31
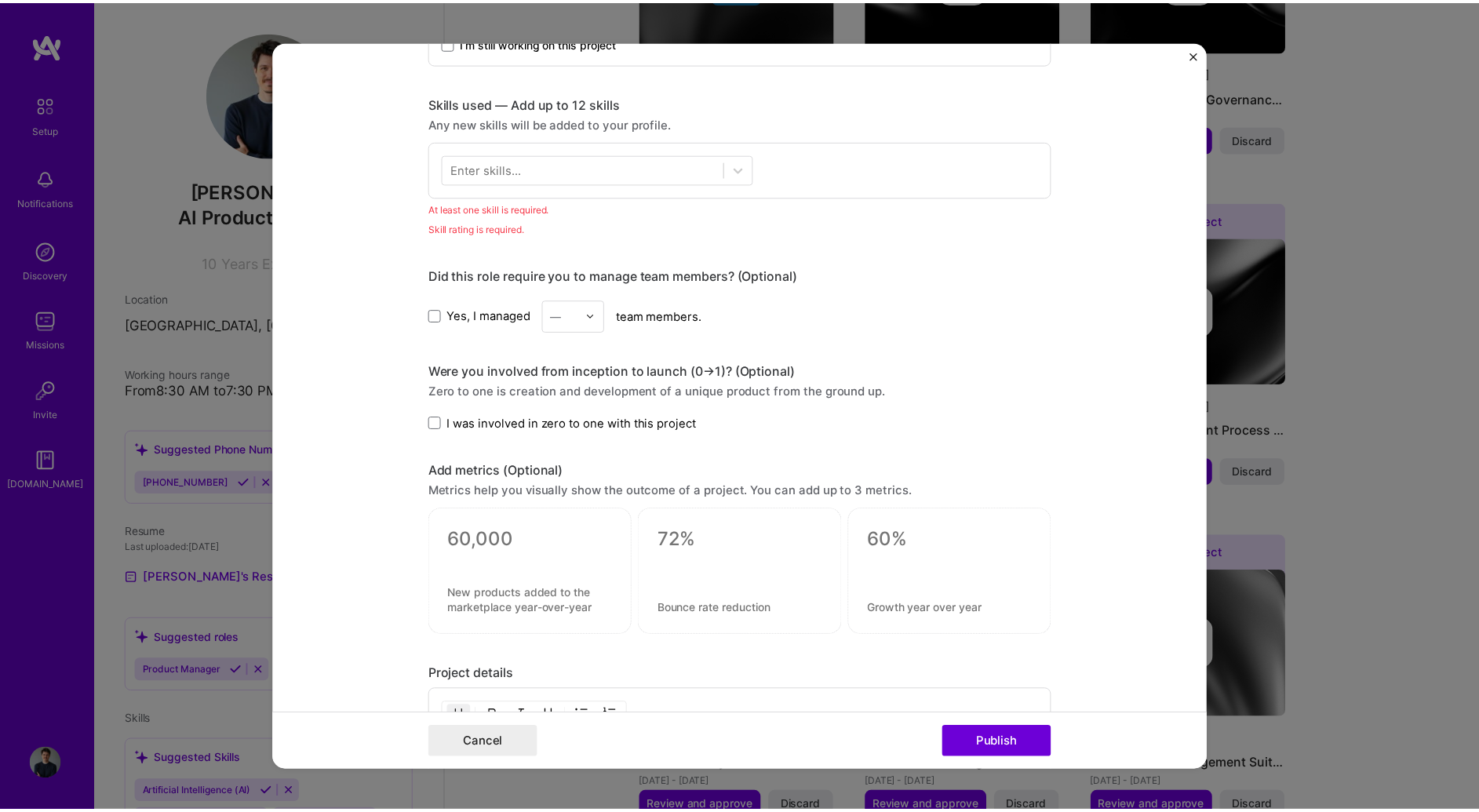
scroll to position [476, 0]
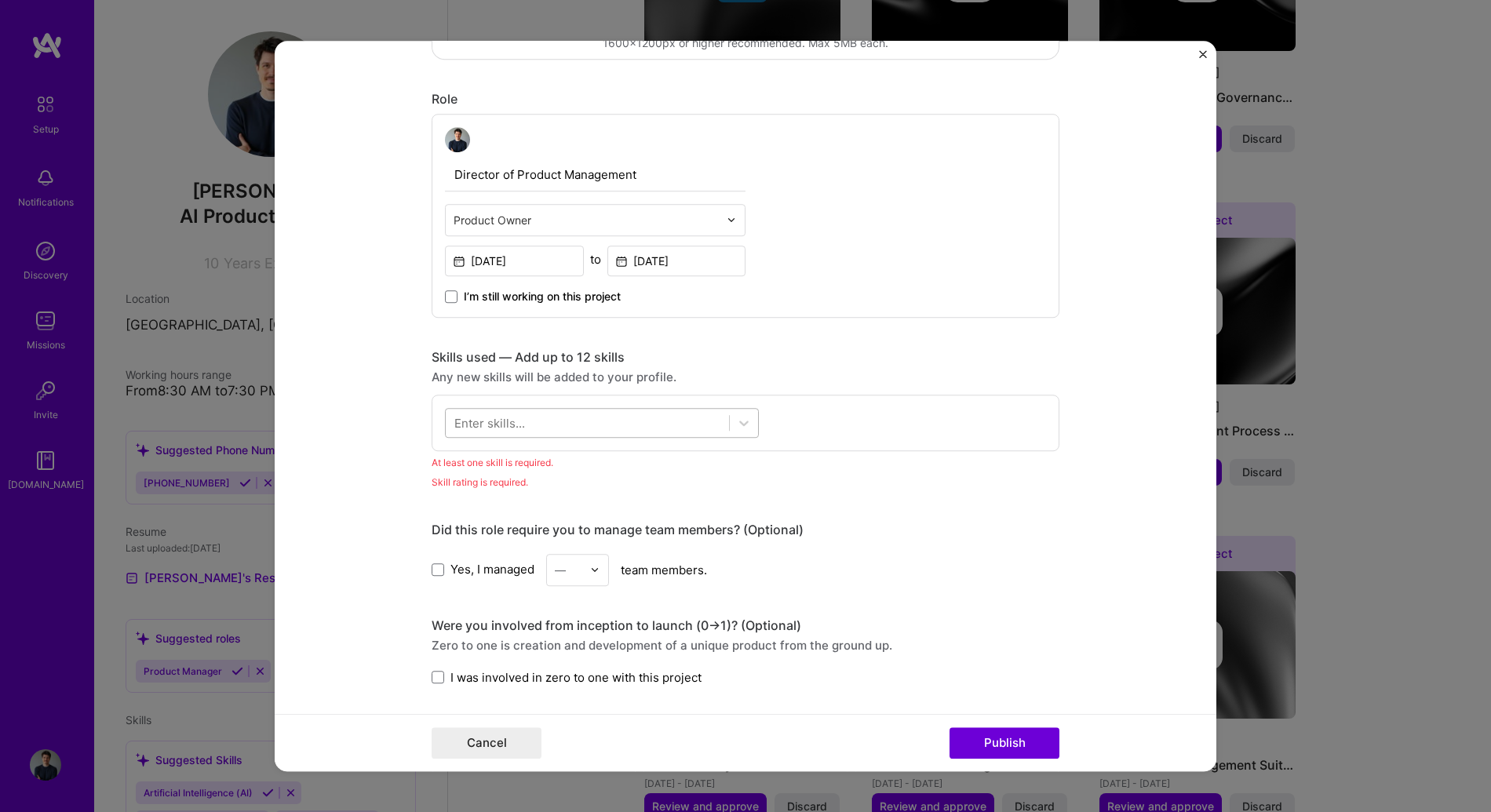
click at [709, 428] on div at bounding box center [588, 422] width 283 height 26
click at [1203, 60] on button "Close" at bounding box center [1203, 59] width 7 height 17
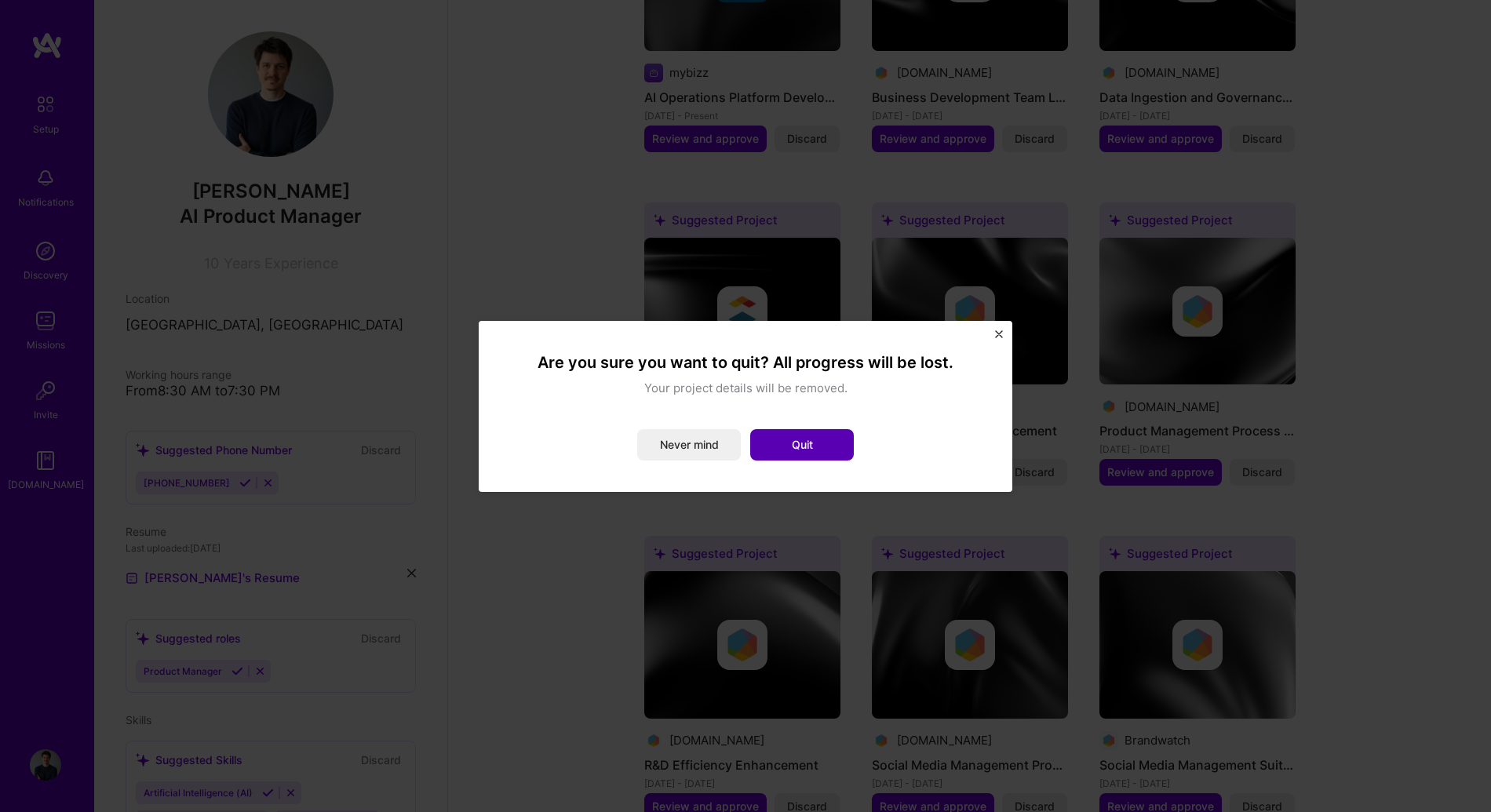
click at [789, 443] on button "Quit" at bounding box center [801, 445] width 104 height 31
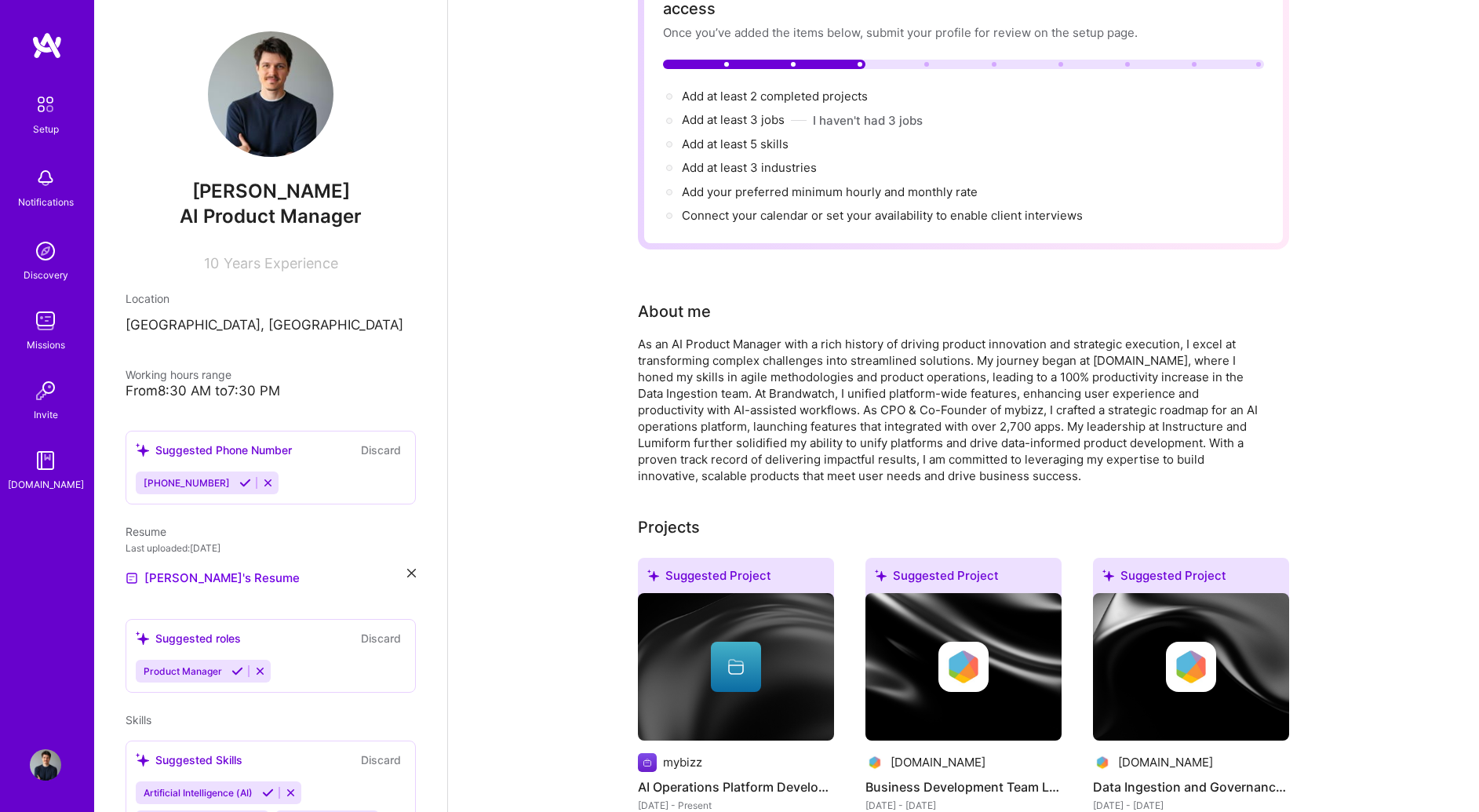
scroll to position [0, 0]
